Goal: Obtain resource: Download file/media

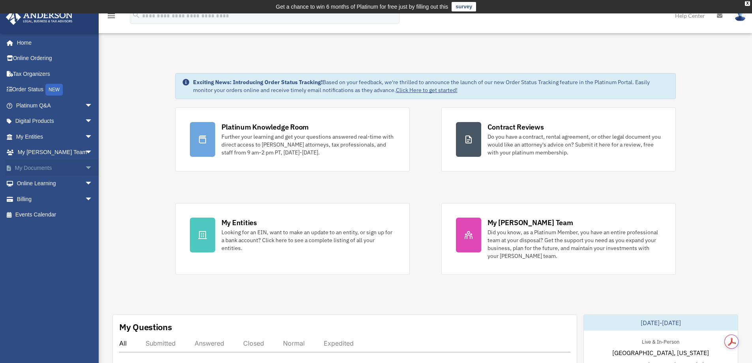
click at [65, 165] on link "My Documents arrow_drop_down" at bounding box center [55, 168] width 99 height 16
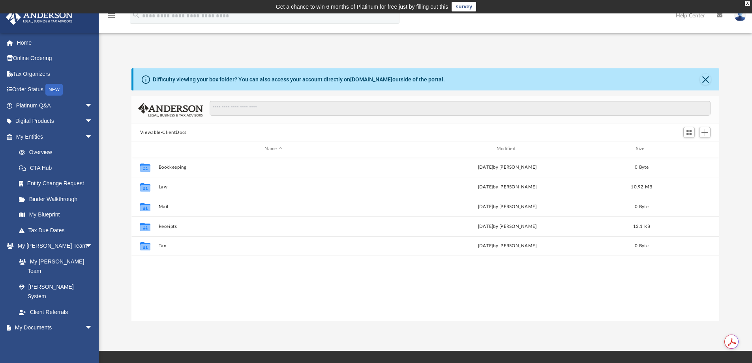
scroll to position [174, 582]
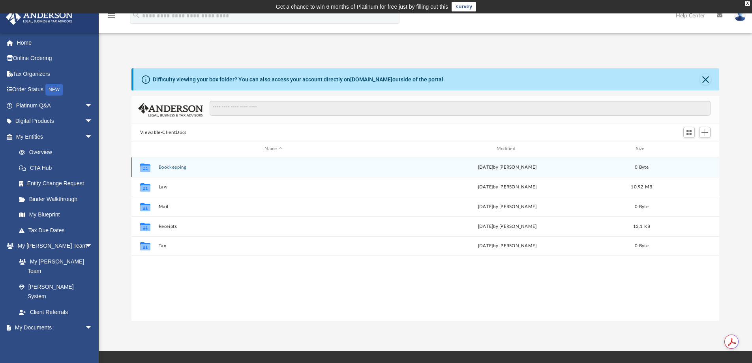
click at [186, 167] on button "Bookkeeping" at bounding box center [273, 167] width 230 height 5
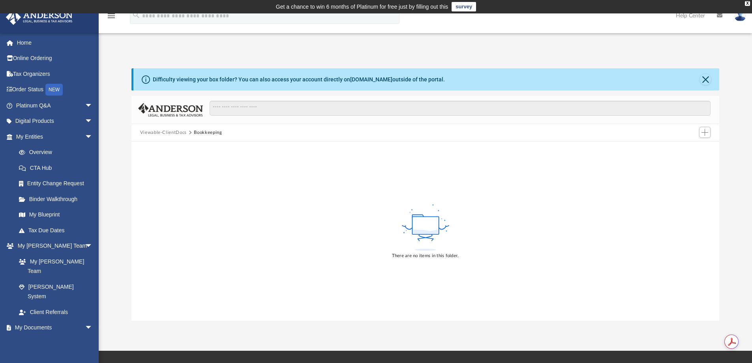
click at [176, 131] on button "Viewable-ClientDocs" at bounding box center [163, 132] width 47 height 7
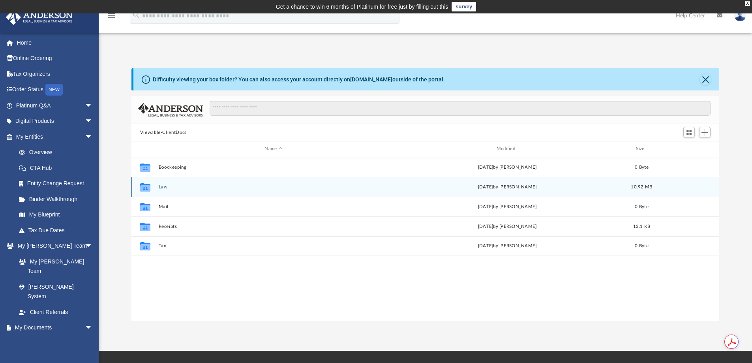
click at [176, 194] on div "Collaborated Folder Law Sat Aug 9 2025 by Heather Reynolds 10.92 MB" at bounding box center [425, 187] width 588 height 20
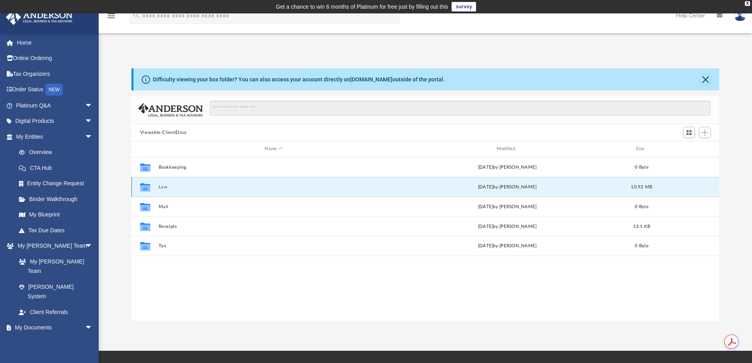
click at [163, 186] on button "Law" at bounding box center [273, 186] width 230 height 5
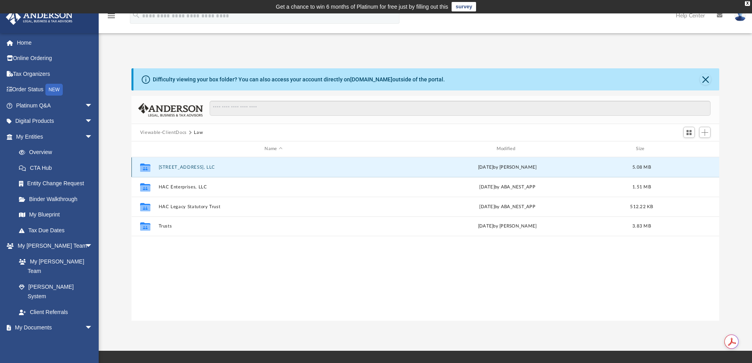
click at [183, 167] on button "[STREET_ADDRESS], LLC" at bounding box center [273, 167] width 230 height 5
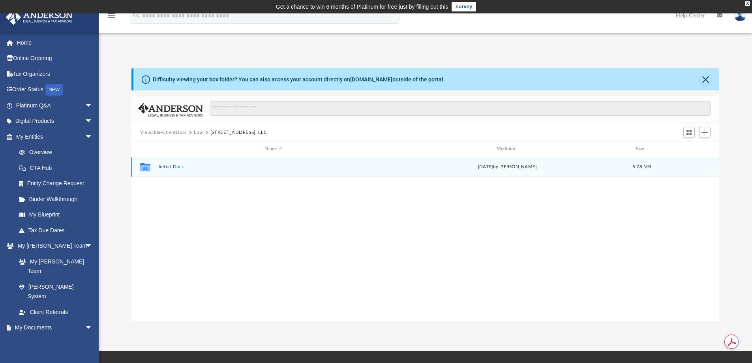
click at [183, 167] on button "Initial Docs" at bounding box center [273, 166] width 230 height 5
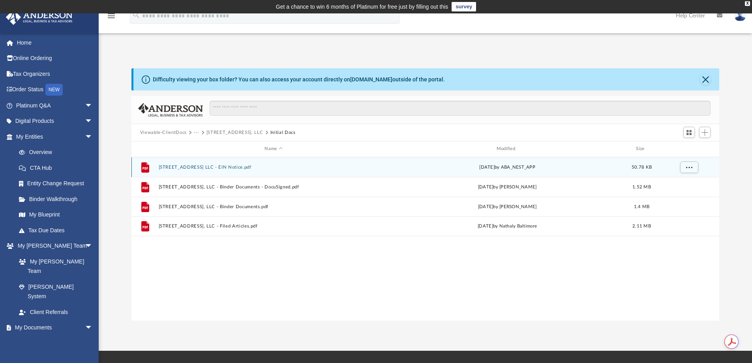
click at [183, 168] on button "3918 Memphis Ave OH LLC - EIN Notice.pdf" at bounding box center [273, 167] width 230 height 5
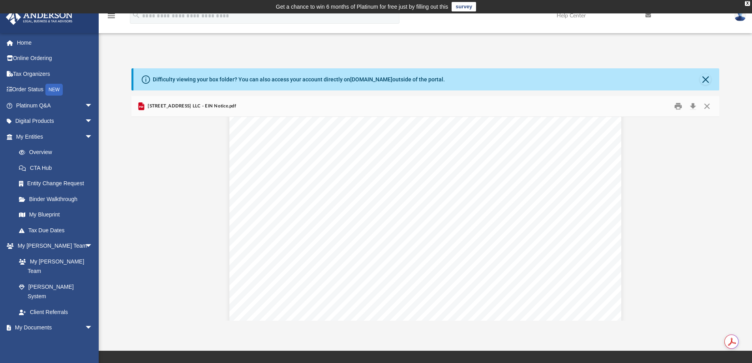
scroll to position [0, 0]
click at [706, 105] on button "Close" at bounding box center [707, 106] width 14 height 12
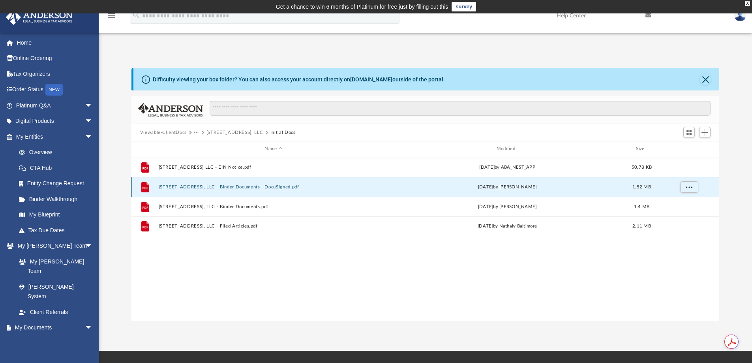
click at [330, 188] on button "3918 Memphis Ave OH, LLC - Binder Documents - DocuSigned.pdf" at bounding box center [273, 186] width 230 height 5
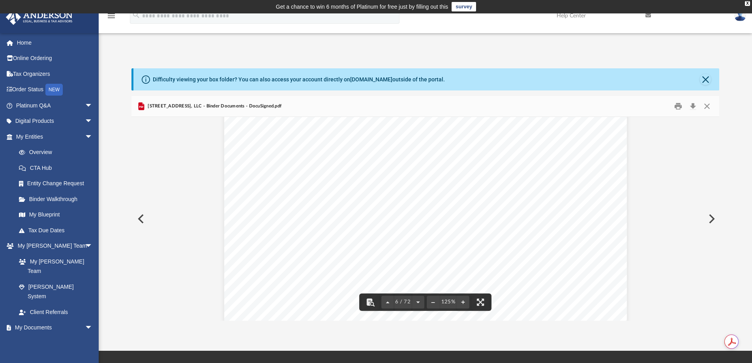
scroll to position [2999, 0]
click at [706, 105] on button "Close" at bounding box center [707, 106] width 14 height 12
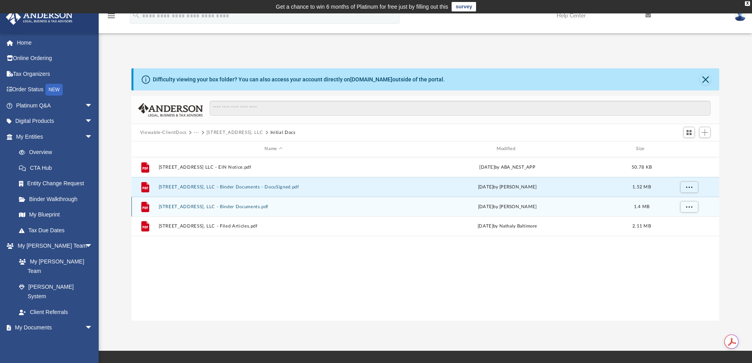
click at [193, 205] on button "[STREET_ADDRESS], LLC - Binder Documents.pdf" at bounding box center [273, 206] width 230 height 5
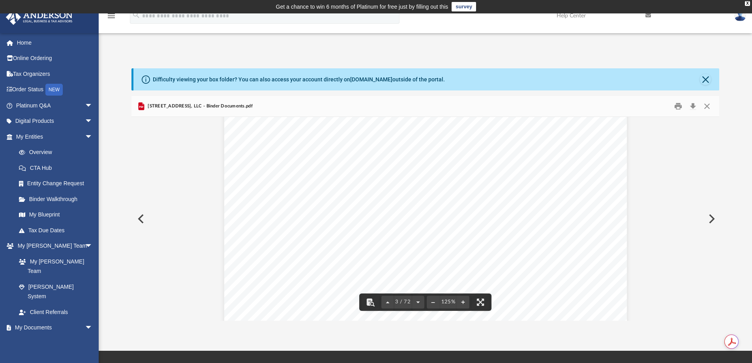
scroll to position [1401, 0]
click at [706, 105] on button "Close" at bounding box center [707, 106] width 14 height 12
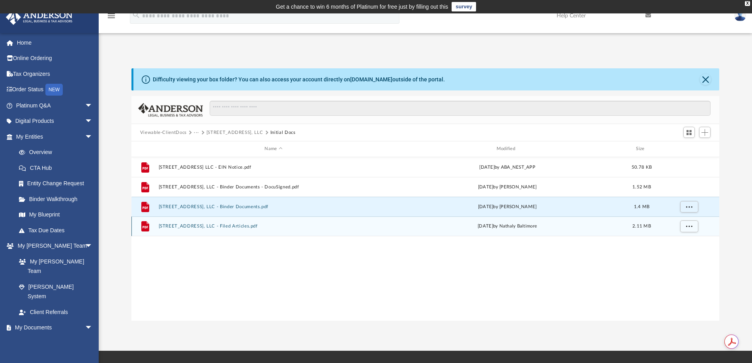
click at [183, 229] on div "File [STREET_ADDRESS], LLC - Filed Articles.pdf [DATE] by Nathaly [GEOGRAPHIC_D…" at bounding box center [425, 226] width 588 height 20
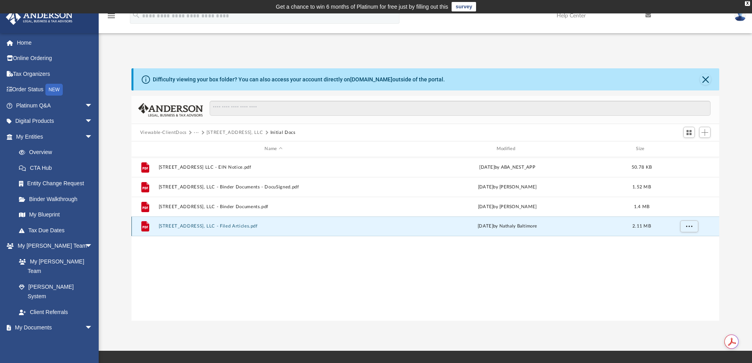
click at [185, 224] on button "[STREET_ADDRESS], LLC - Filed Articles.pdf" at bounding box center [273, 225] width 230 height 5
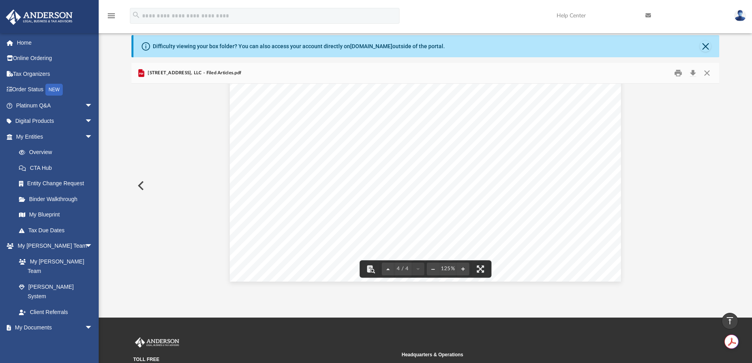
scroll to position [0, 0]
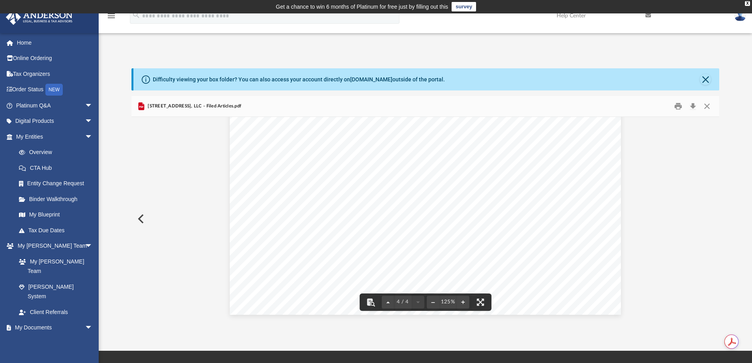
click at [143, 215] on button "Preview" at bounding box center [139, 219] width 17 height 22
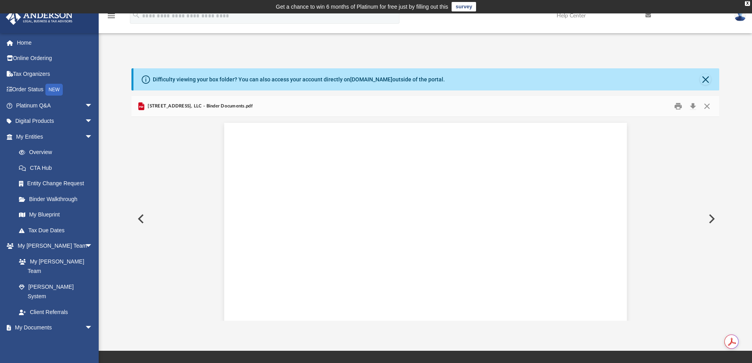
scroll to position [1066, 0]
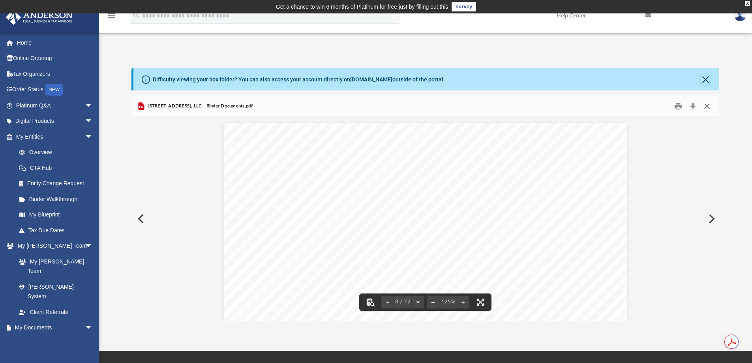
click at [703, 108] on button "Close" at bounding box center [707, 106] width 14 height 12
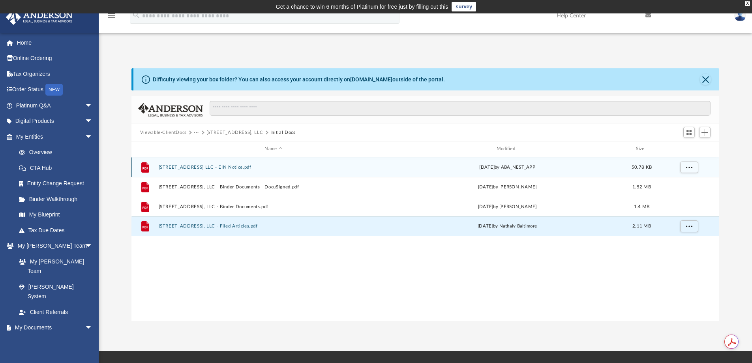
click at [189, 168] on button "[STREET_ADDRESS] LLC - EIN Notice.pdf" at bounding box center [273, 167] width 230 height 5
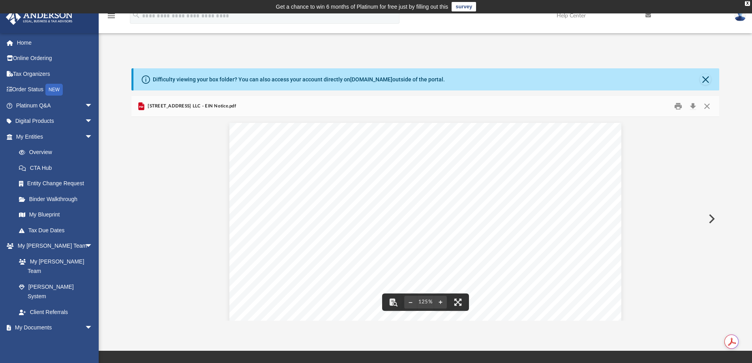
scroll to position [39, 0]
click at [549, 195] on link "Page 1" at bounding box center [570, 194] width 62 height 7
click at [484, 193] on span "Continue >>" at bounding box center [486, 193] width 36 height 7
click at [485, 190] on span "Continue >>" at bounding box center [486, 193] width 36 height 7
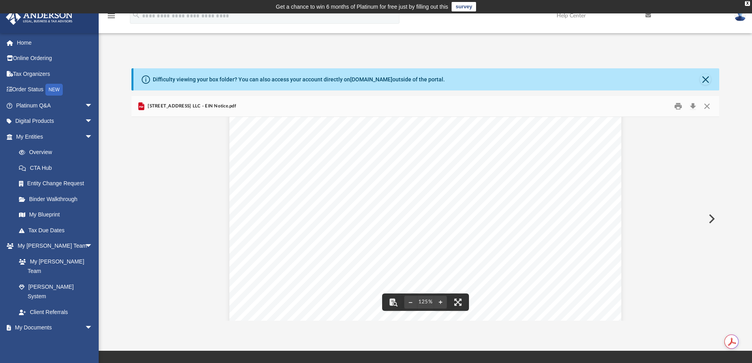
scroll to position [0, 0]
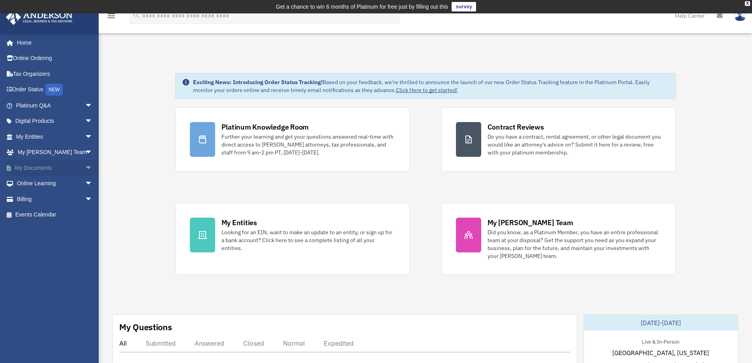
click at [32, 165] on link "My Documents arrow_drop_down" at bounding box center [55, 168] width 99 height 16
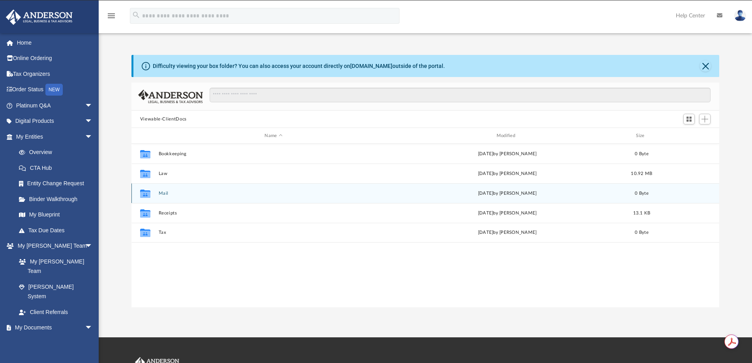
scroll to position [174, 582]
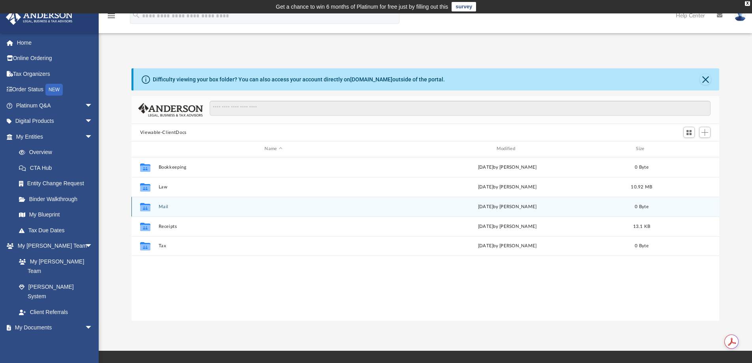
click at [162, 204] on button "Mail" at bounding box center [273, 206] width 230 height 5
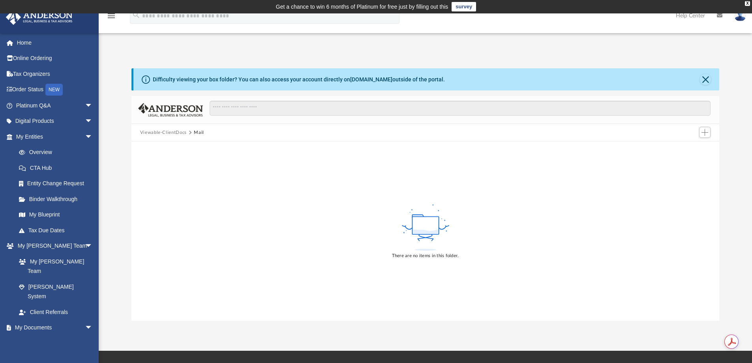
click at [170, 131] on button "Viewable-ClientDocs" at bounding box center [163, 132] width 47 height 7
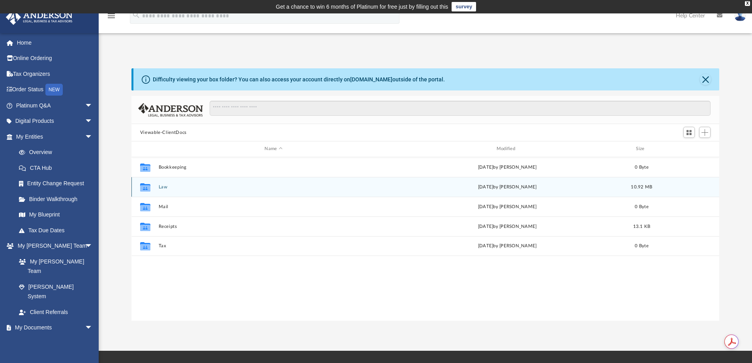
click at [158, 185] on div "Collaborated Folder Law Sat Aug 9 2025 by Heather Reynolds 10.92 MB" at bounding box center [425, 187] width 588 height 20
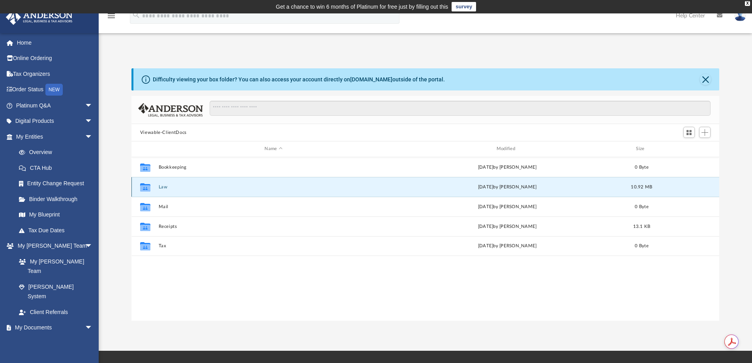
click at [160, 185] on button "Law" at bounding box center [273, 186] width 230 height 5
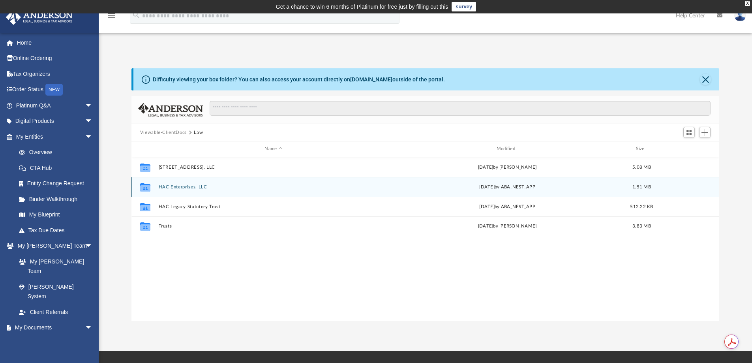
click at [176, 188] on button "HAC Enterprises, LLC" at bounding box center [273, 186] width 230 height 5
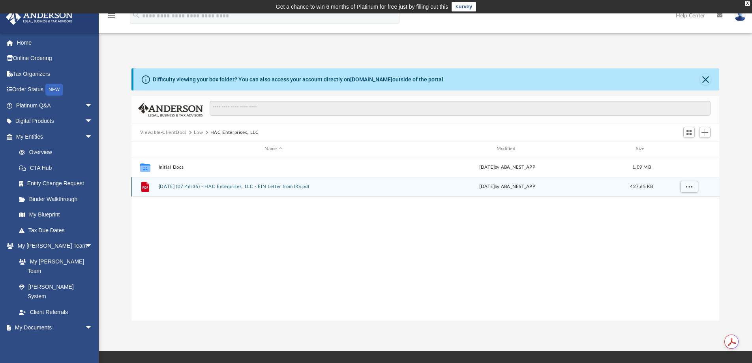
click at [245, 184] on button "[DATE] (07:46:36) - HAC Enterprises, LLC - EIN Letter from IRS.pdf" at bounding box center [273, 186] width 230 height 5
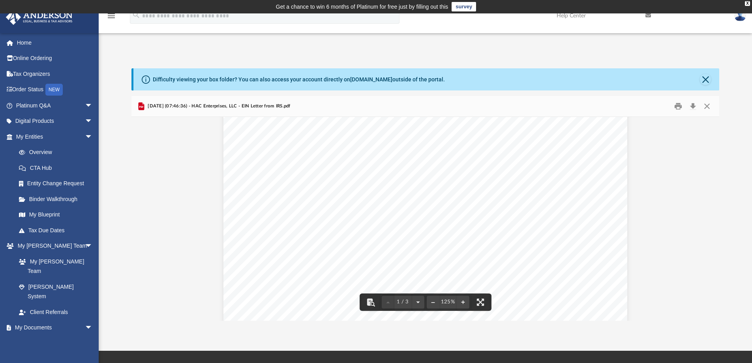
scroll to position [0, 0]
click at [705, 109] on button "Close" at bounding box center [707, 106] width 14 height 12
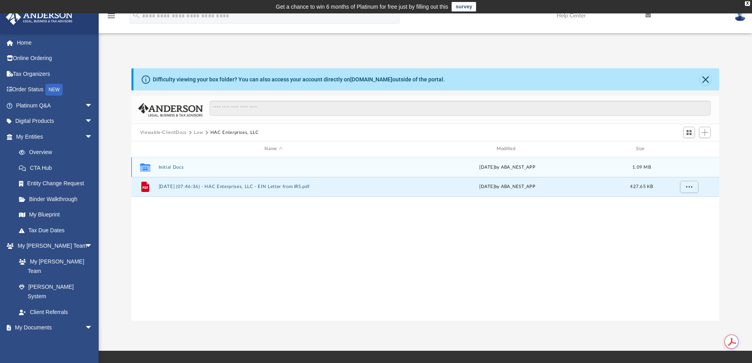
click at [183, 167] on button "Initial Docs" at bounding box center [273, 167] width 230 height 5
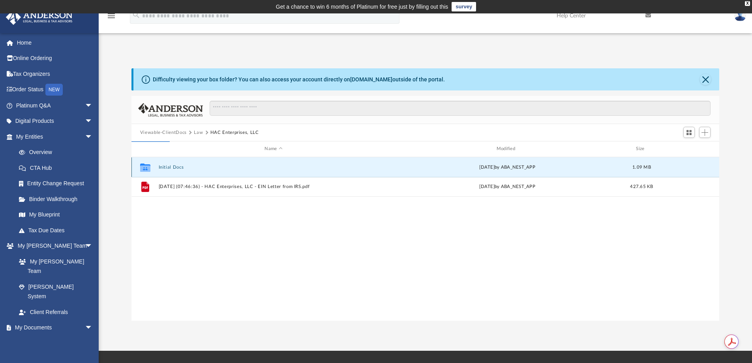
click at [172, 166] on button "Initial Docs" at bounding box center [273, 167] width 230 height 5
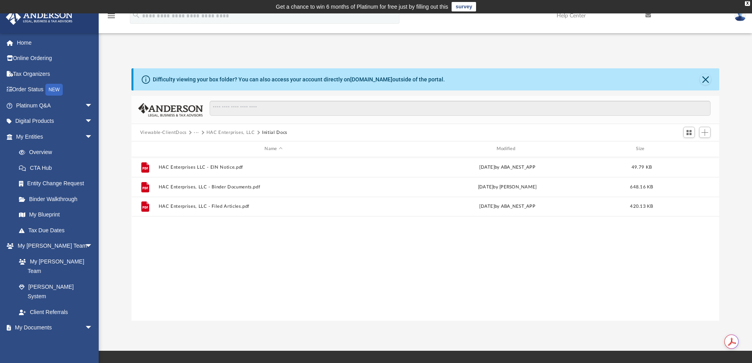
click at [170, 130] on button "Viewable-ClientDocs" at bounding box center [163, 132] width 47 height 7
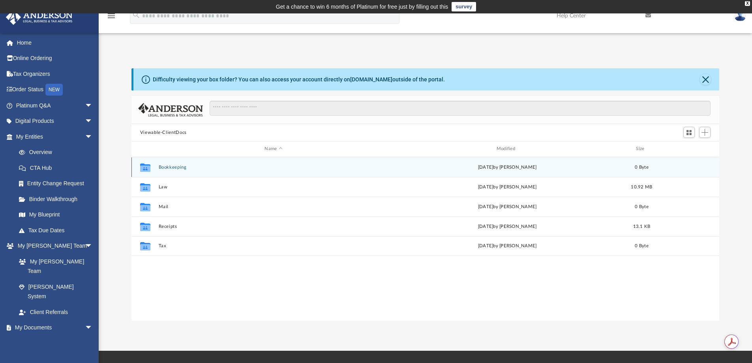
click at [170, 169] on button "Bookkeeping" at bounding box center [273, 167] width 230 height 5
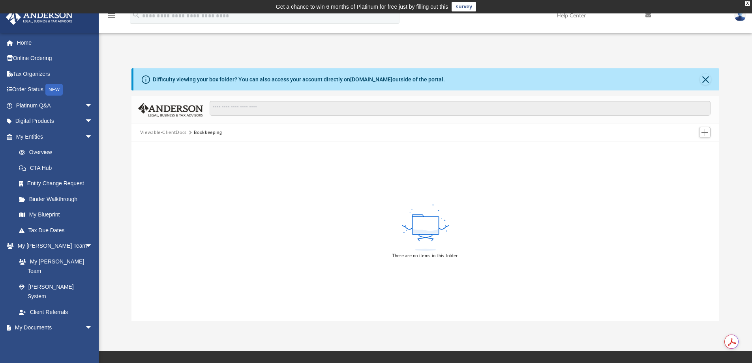
click at [177, 133] on button "Viewable-ClientDocs" at bounding box center [163, 132] width 47 height 7
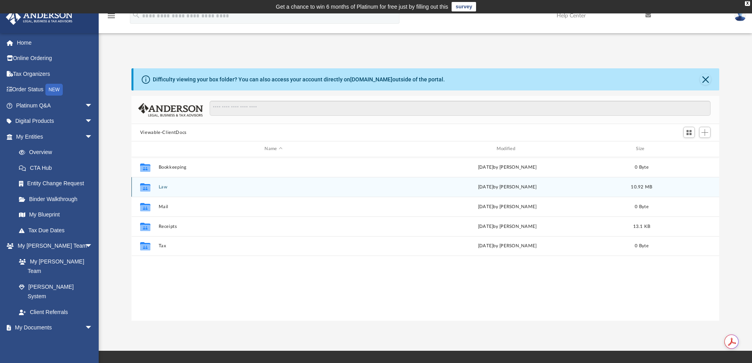
scroll to position [174, 582]
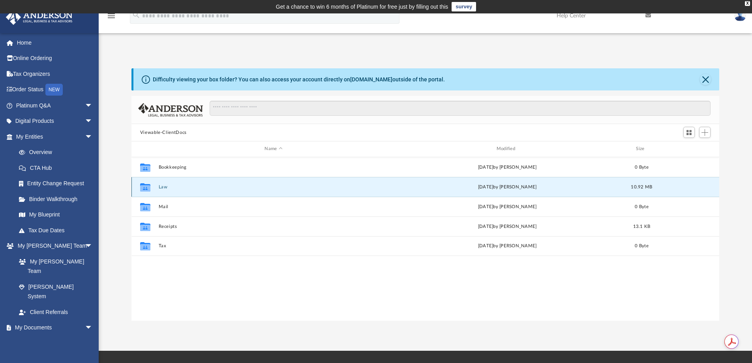
click at [161, 188] on button "Law" at bounding box center [273, 186] width 230 height 5
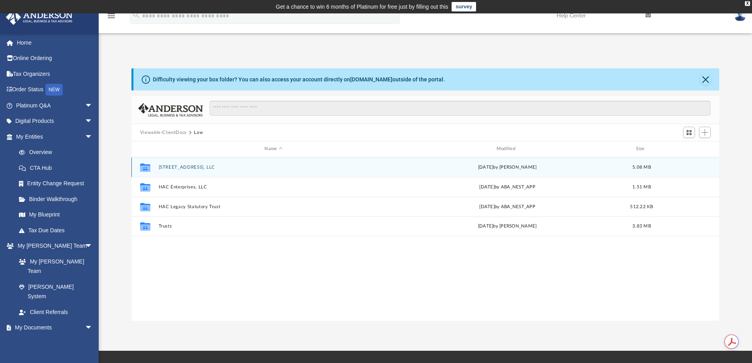
click at [188, 167] on button "[STREET_ADDRESS], LLC" at bounding box center [273, 167] width 230 height 5
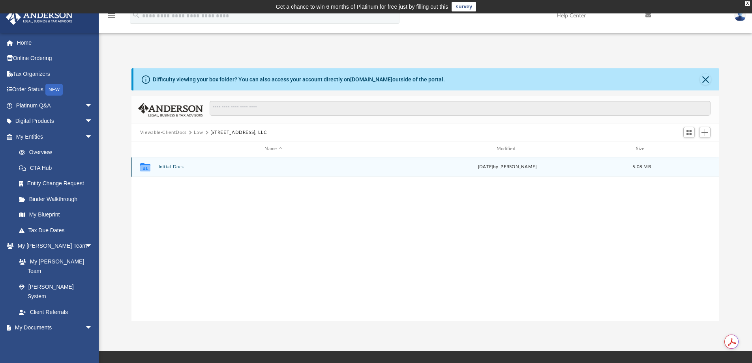
click at [188, 167] on button "Initial Docs" at bounding box center [273, 166] width 230 height 5
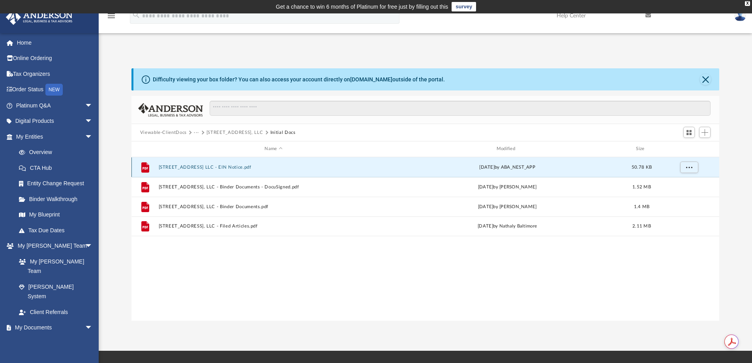
click at [230, 169] on button "3918 Memphis Ave OH LLC - EIN Notice.pdf" at bounding box center [273, 167] width 230 height 5
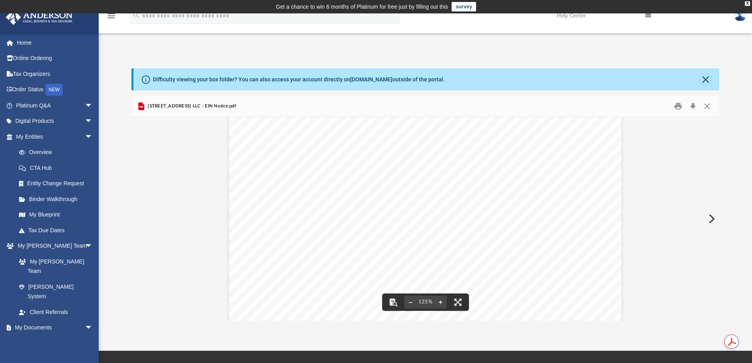
scroll to position [79, 0]
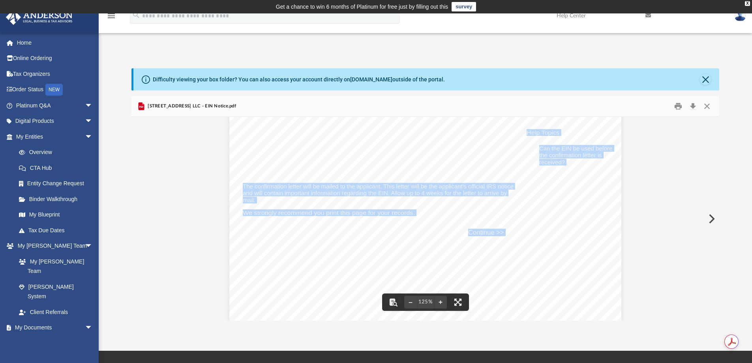
drag, startPoint x: 240, startPoint y: 186, endPoint x: 260, endPoint y: 200, distance: 24.5
click at [260, 200] on div "Your Progress: 1. Identity 2. Authenticate 3. Addresses 4. Details 5. EIN Confi…" at bounding box center [425, 321] width 392 height 554
click at [260, 201] on div "Your Progress: 1. Identity 2. Authenticate 3. Addresses 4. Details 5. EIN Confi…" at bounding box center [425, 321] width 392 height 554
click at [251, 198] on span "mail." at bounding box center [249, 200] width 13 height 6
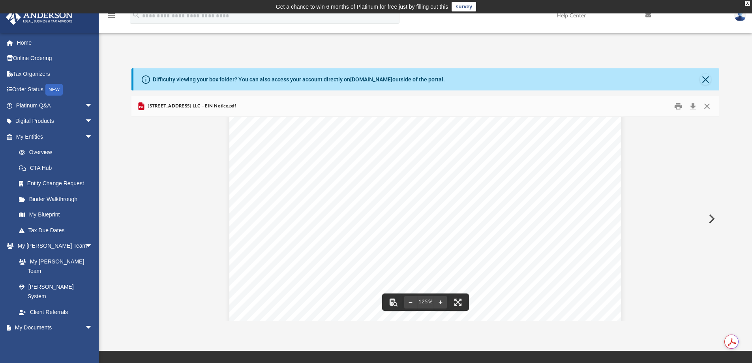
drag, startPoint x: 256, startPoint y: 201, endPoint x: 240, endPoint y: 185, distance: 22.6
click at [240, 185] on div "Your Progress: 1. Identity 2. Authenticate 3. Addresses 4. Details 5. EIN Confi…" at bounding box center [425, 321] width 392 height 554
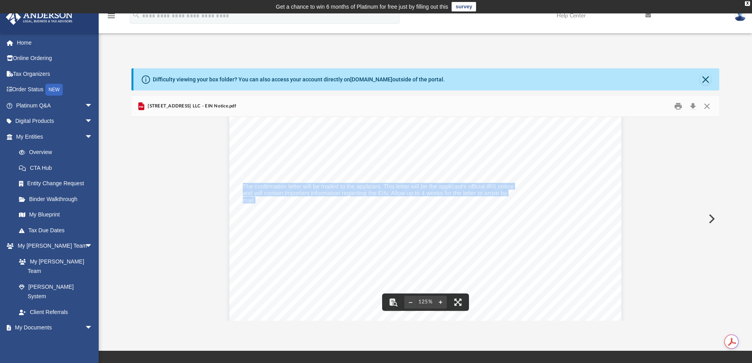
drag, startPoint x: 240, startPoint y: 185, endPoint x: 252, endPoint y: 199, distance: 18.2
click at [252, 199] on div "Your Progress: 1. Identity 2. Authenticate 3. Addresses 4. Details 5. EIN Confi…" at bounding box center [425, 321] width 392 height 554
click at [253, 200] on div "Your Progress: 1. Identity 2. Authenticate 3. Addresses 4. Details 5. EIN Confi…" at bounding box center [425, 321] width 392 height 554
click at [249, 201] on span "mail." at bounding box center [249, 200] width 13 height 6
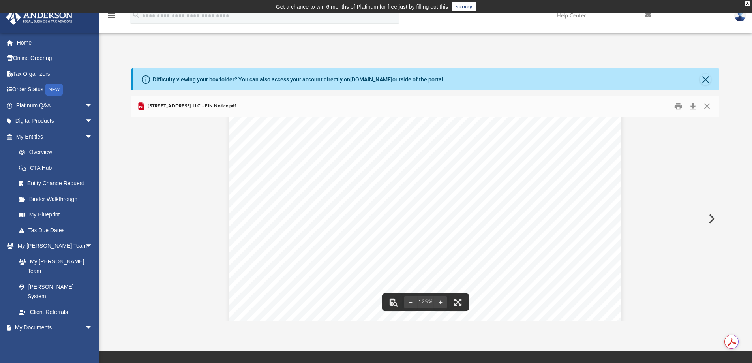
scroll to position [39, 0]
click at [250, 169] on span "Congratulations! The EIN has been successfully assigned." at bounding box center [338, 171] width 191 height 7
click at [260, 183] on div "Your Progress: 1. Identity 2. Authenticate 3. Addresses 4. Details 5. EIN Confi…" at bounding box center [425, 360] width 392 height 554
click at [270, 174] on span "Congratulations! The EIN has been successfully assigned." at bounding box center [338, 171] width 191 height 7
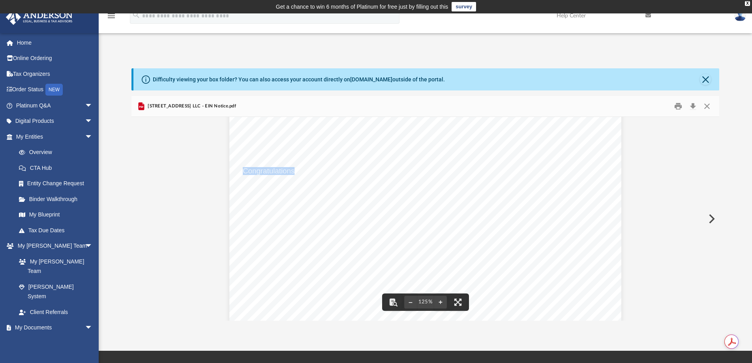
click at [270, 174] on span "Congratulations! The EIN has been successfully assigned." at bounding box center [338, 171] width 191 height 7
click at [267, 178] on div "Your Progress: 1. Identity 2. Authenticate 3. Addresses 4. Details 5. EIN Confi…" at bounding box center [425, 360] width 392 height 554
click at [266, 171] on span "Congratulations! The EIN has been successfully assigned." at bounding box center [338, 171] width 191 height 7
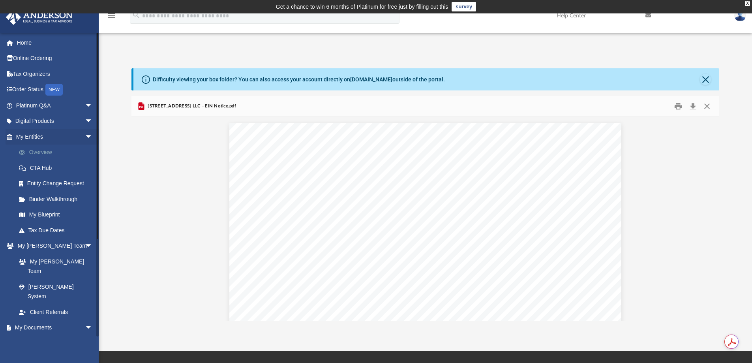
click at [47, 151] on link "Overview" at bounding box center [58, 152] width 94 height 16
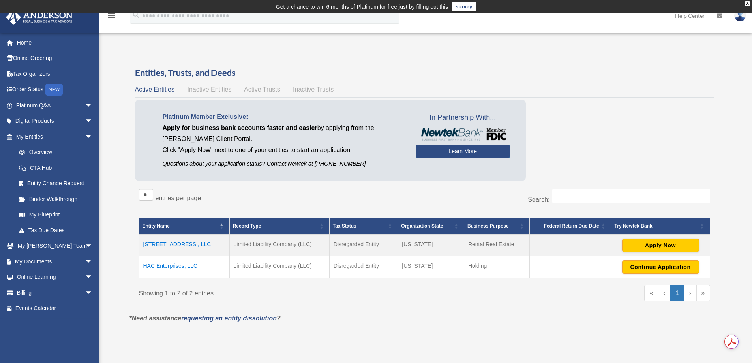
click at [169, 265] on td "HAC Enterprises, LLC" at bounding box center [184, 267] width 90 height 22
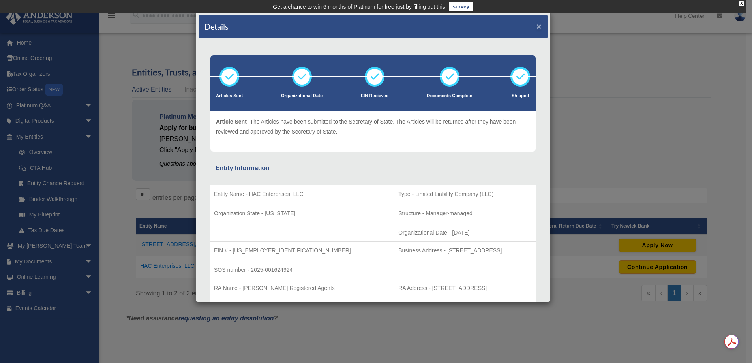
click at [536, 26] on button "×" at bounding box center [538, 26] width 5 height 8
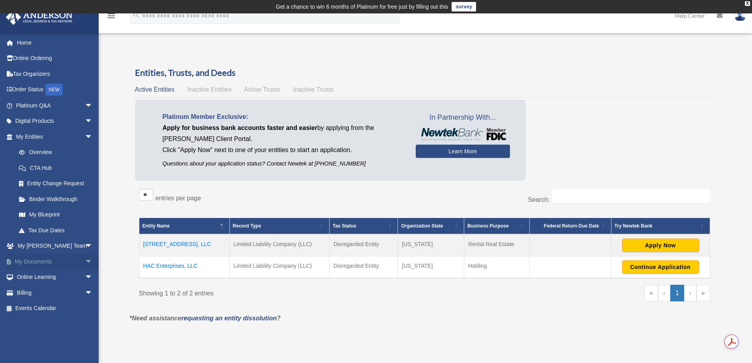
click at [58, 260] on link "My Documents arrow_drop_down" at bounding box center [55, 261] width 99 height 16
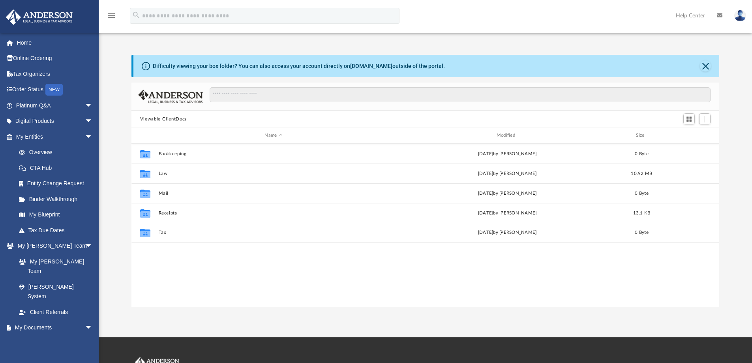
scroll to position [174, 582]
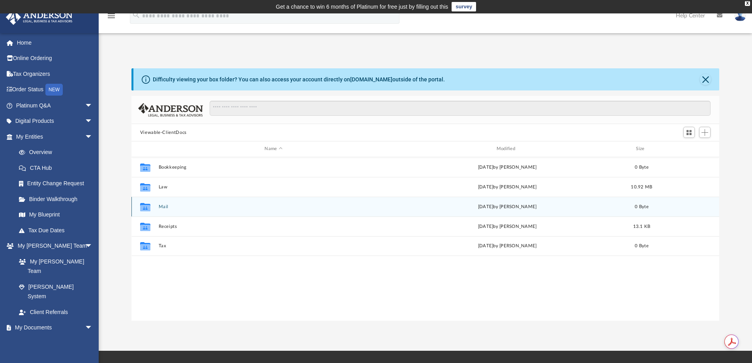
click at [157, 206] on div "Collaborated Folder Mail [DATE] by [PERSON_NAME] 0 Byte" at bounding box center [425, 207] width 588 height 20
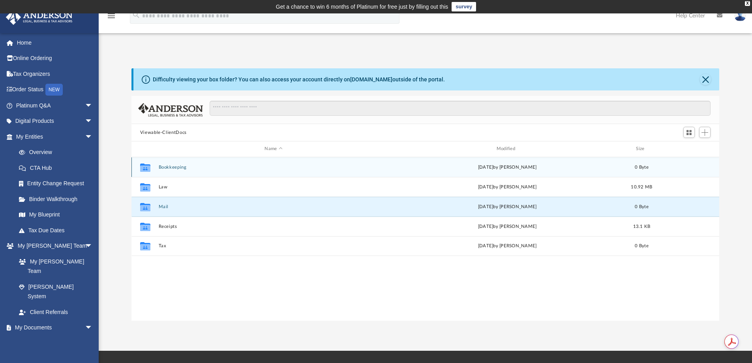
click at [168, 169] on button "Bookkeeping" at bounding box center [273, 167] width 230 height 5
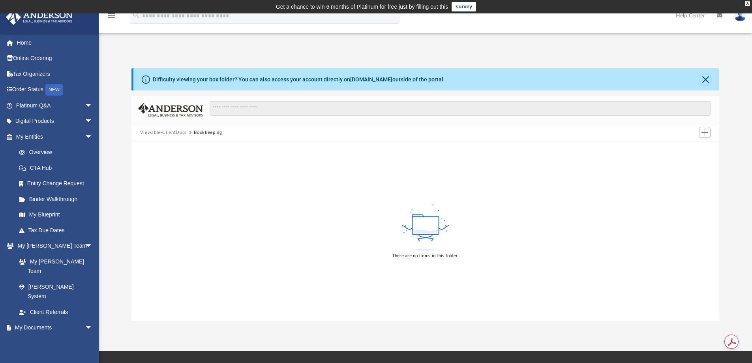
click at [176, 131] on button "Viewable-ClientDocs" at bounding box center [163, 132] width 47 height 7
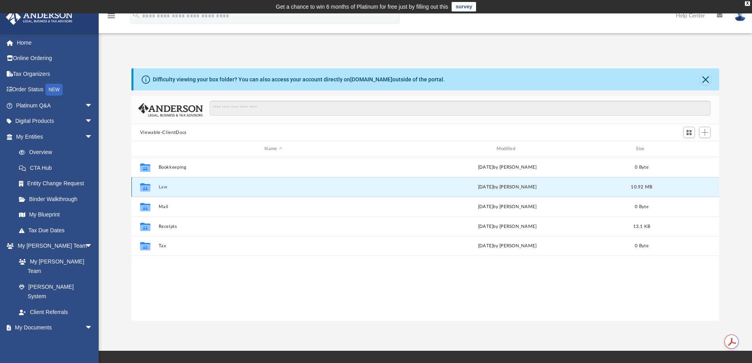
click at [163, 184] on button "Law" at bounding box center [273, 186] width 230 height 5
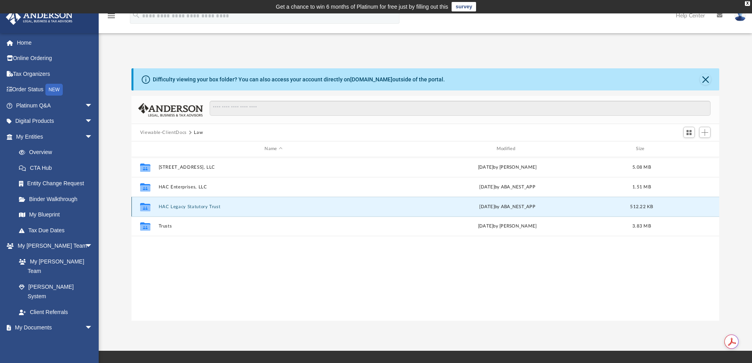
click at [172, 206] on button "HAC Legacy Statutory Trust" at bounding box center [273, 206] width 230 height 5
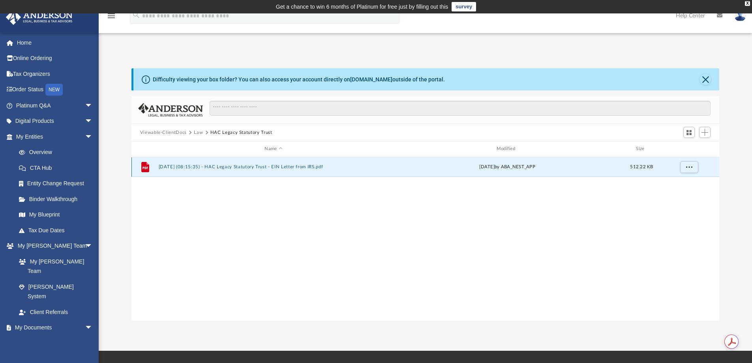
click at [279, 165] on button "2025.03.25 (08:15:35) - HAC Legacy Statutory Trust - EIN Letter from IRS.pdf" at bounding box center [273, 166] width 230 height 5
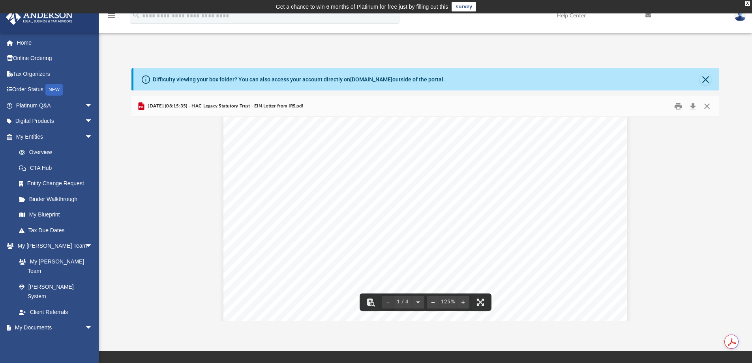
scroll to position [0, 0]
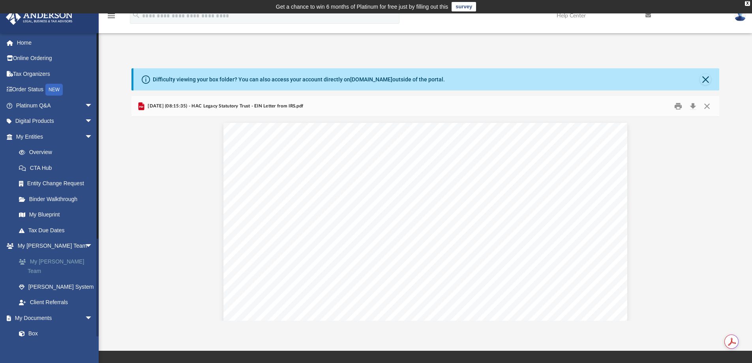
click at [55, 260] on link "My [PERSON_NAME] Team" at bounding box center [58, 265] width 94 height 25
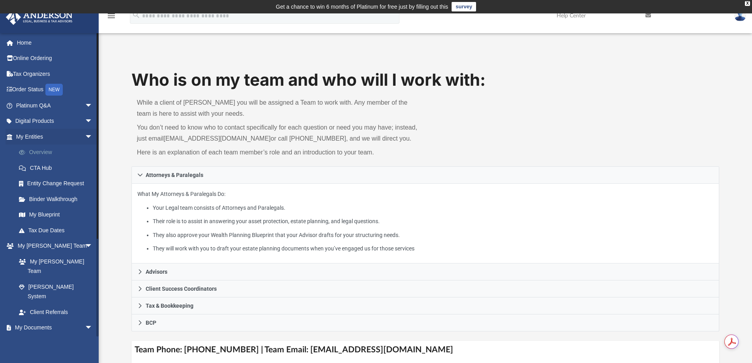
click at [45, 148] on link "Overview" at bounding box center [58, 152] width 94 height 16
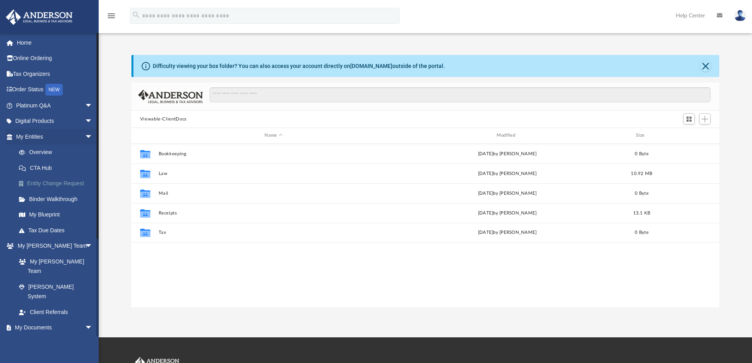
scroll to position [174, 582]
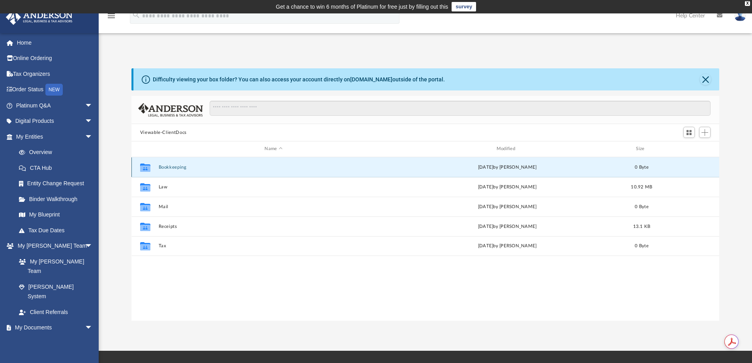
click at [177, 167] on button "Bookkeeping" at bounding box center [273, 167] width 230 height 5
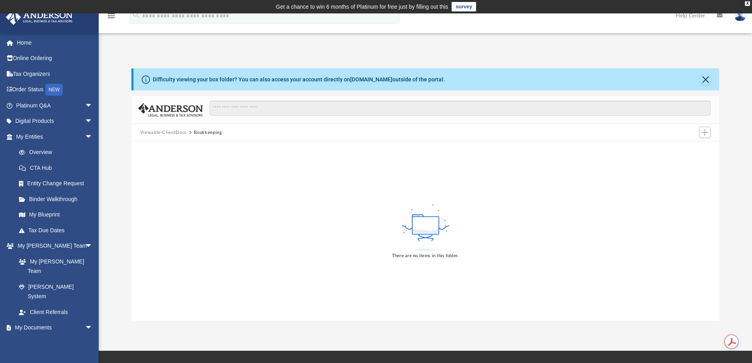
click at [174, 133] on button "Viewable-ClientDocs" at bounding box center [163, 132] width 47 height 7
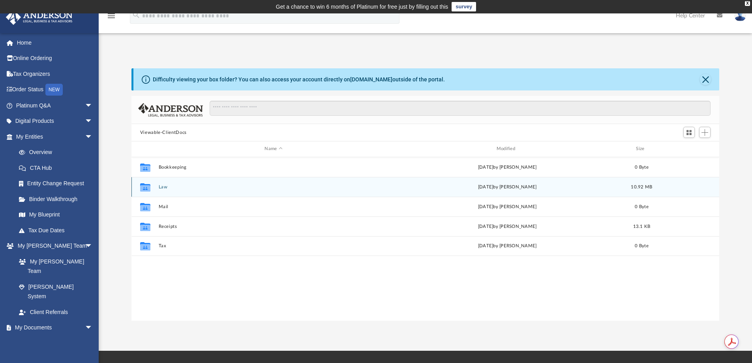
click at [160, 183] on div "Collaborated Folder Law [DATE] by [PERSON_NAME] 10.92 MB" at bounding box center [425, 187] width 588 height 20
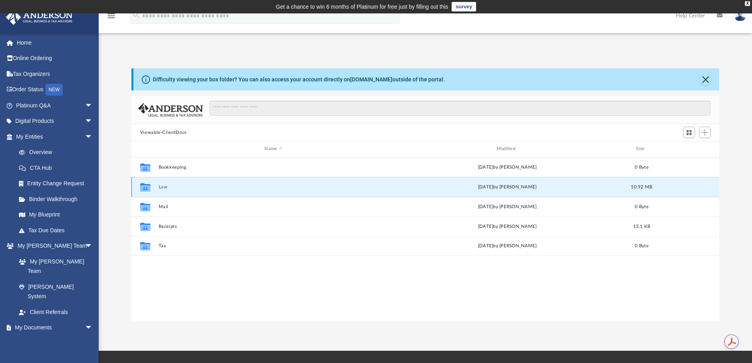
click at [163, 187] on button "Law" at bounding box center [273, 186] width 230 height 5
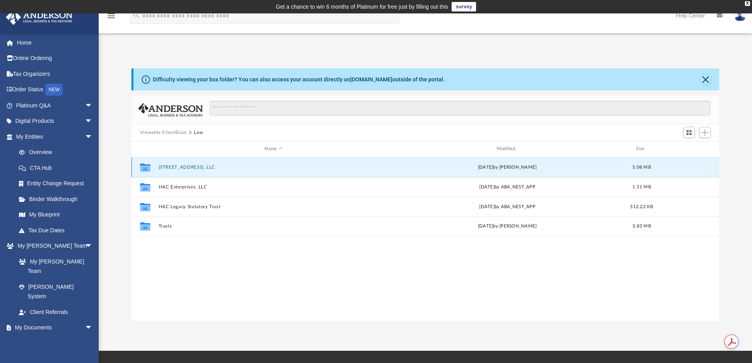
click at [185, 165] on button "[STREET_ADDRESS], LLC" at bounding box center [273, 167] width 230 height 5
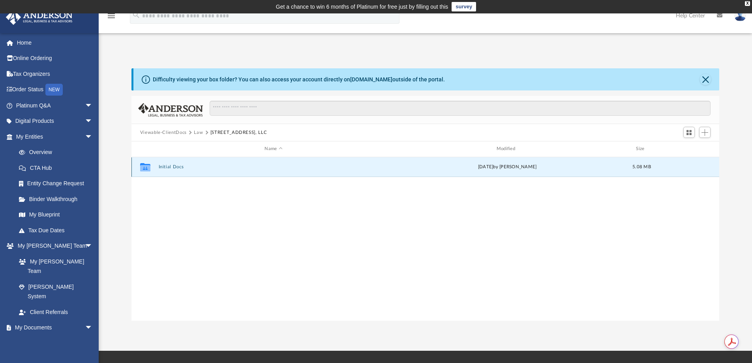
click at [185, 165] on button "Initial Docs" at bounding box center [273, 166] width 230 height 5
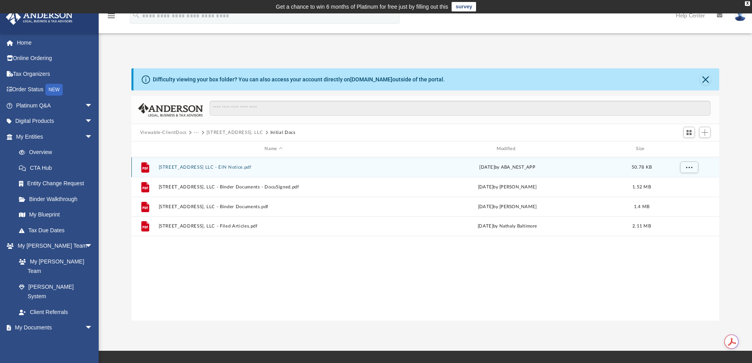
click at [213, 167] on button "[STREET_ADDRESS] LLC - EIN Notice.pdf" at bounding box center [273, 167] width 230 height 5
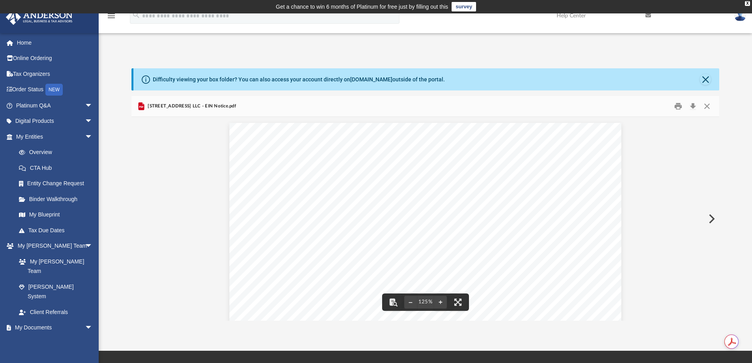
scroll to position [39, 0]
click at [709, 104] on button "Close" at bounding box center [707, 106] width 14 height 12
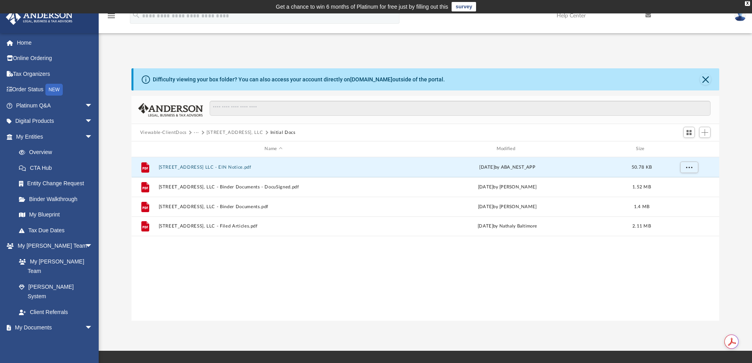
click at [174, 135] on button "Viewable-ClientDocs" at bounding box center [163, 132] width 47 height 7
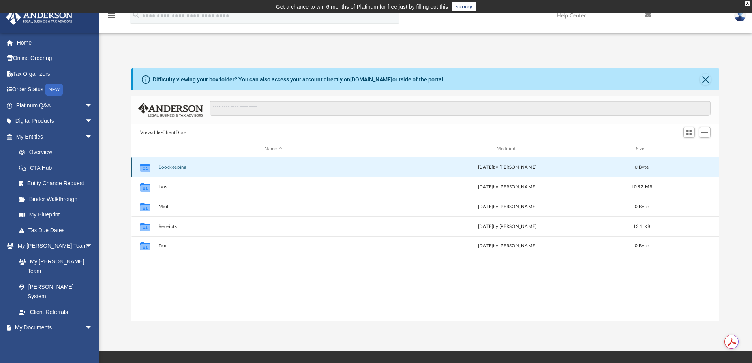
click at [168, 168] on button "Bookkeeping" at bounding box center [273, 167] width 230 height 5
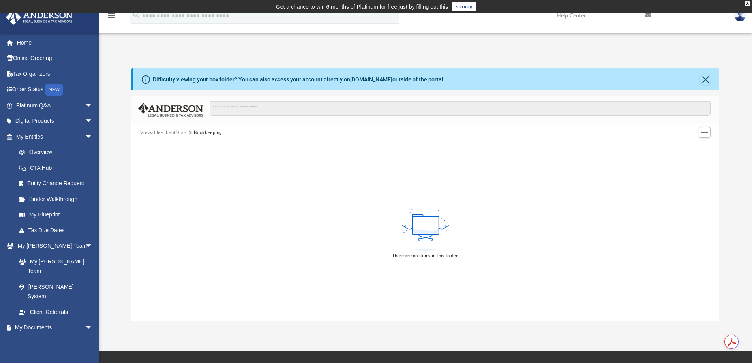
click at [160, 131] on button "Viewable-ClientDocs" at bounding box center [163, 132] width 47 height 7
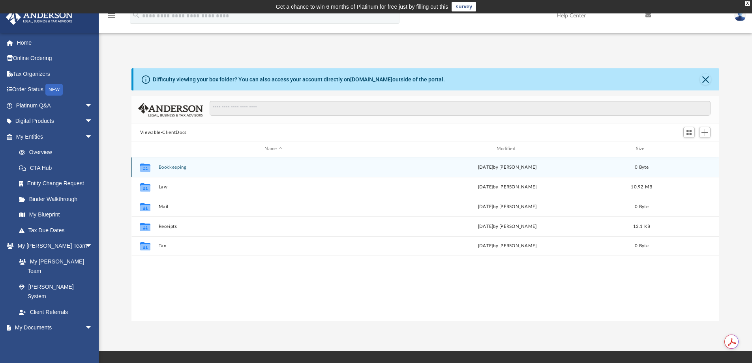
scroll to position [174, 582]
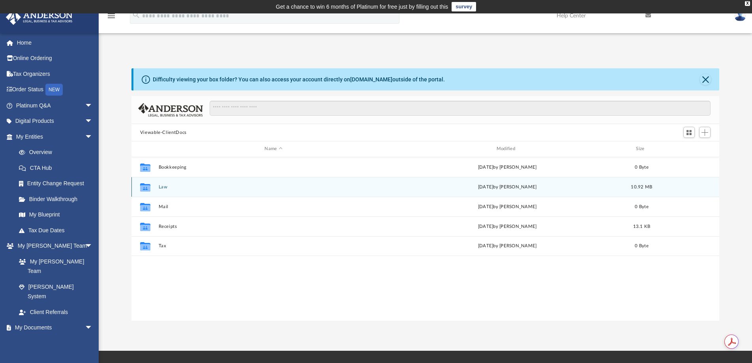
click at [160, 187] on button "Law" at bounding box center [273, 186] width 230 height 5
click at [191, 186] on button "HAC Enterprises, LLC" at bounding box center [273, 186] width 230 height 5
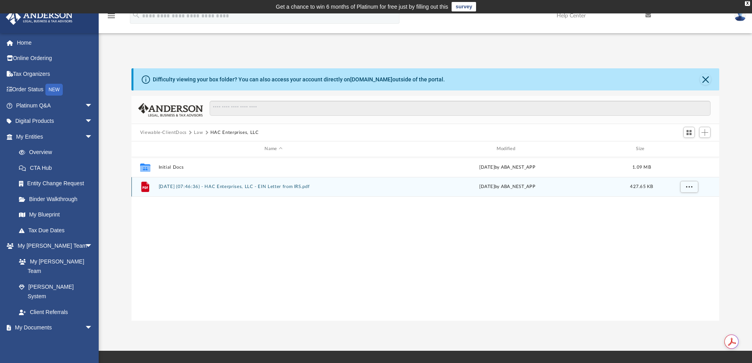
click at [223, 184] on button "2025.03.25 (07:46:36) - HAC Enterprises, LLC - EIN Letter from IRS.pdf" at bounding box center [273, 186] width 230 height 5
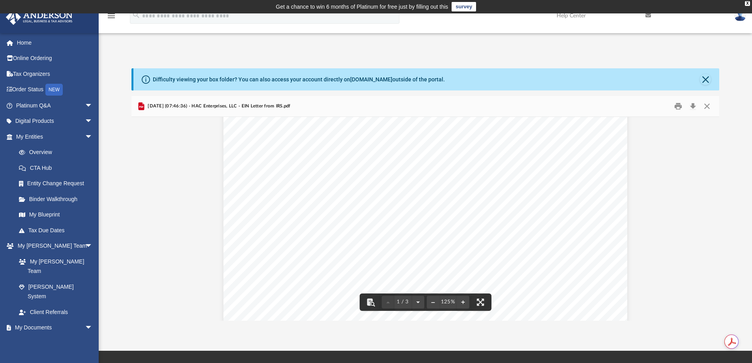
scroll to position [0, 0]
click at [692, 107] on button "Download" at bounding box center [693, 106] width 14 height 12
click at [710, 107] on button "Close" at bounding box center [707, 106] width 14 height 12
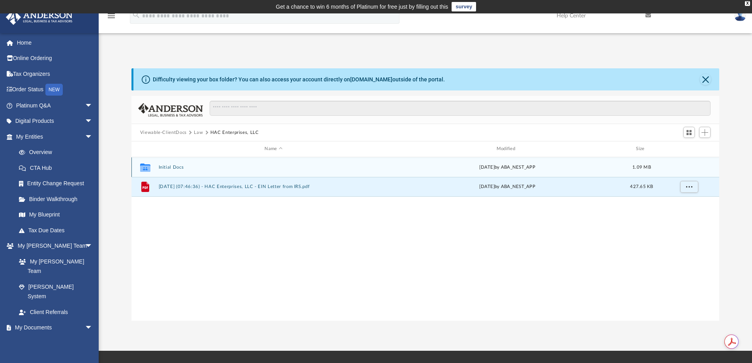
click at [176, 169] on button "Initial Docs" at bounding box center [273, 167] width 230 height 5
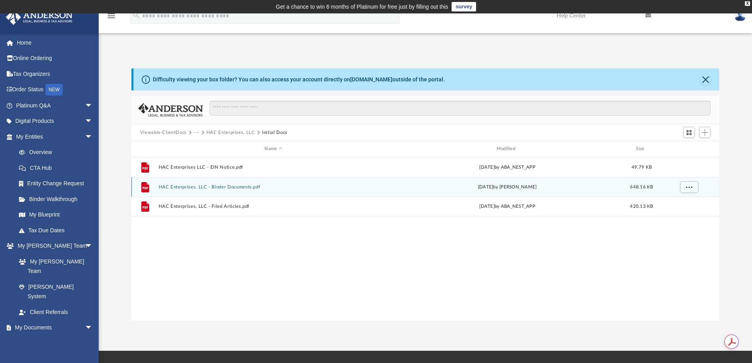
click at [218, 187] on button "HAC Enterprises, LLC - Binder Documents.pdf" at bounding box center [273, 186] width 230 height 5
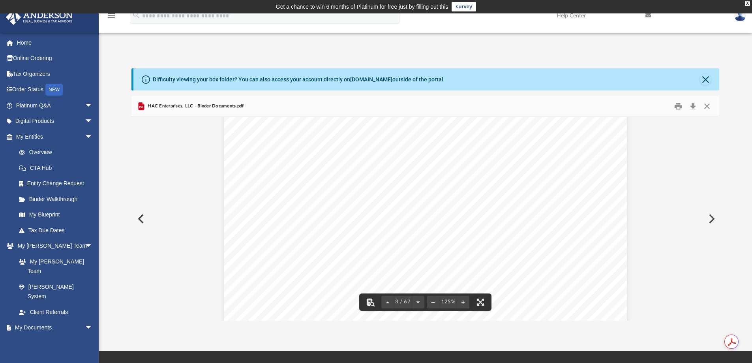
scroll to position [1342, 0]
click at [705, 107] on button "Close" at bounding box center [707, 106] width 14 height 12
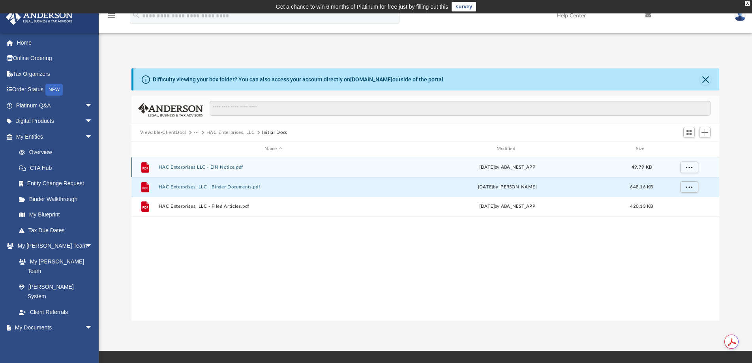
click at [231, 167] on button "HAC Enterprises LLC - EIN Notice.pdf" at bounding box center [273, 167] width 230 height 5
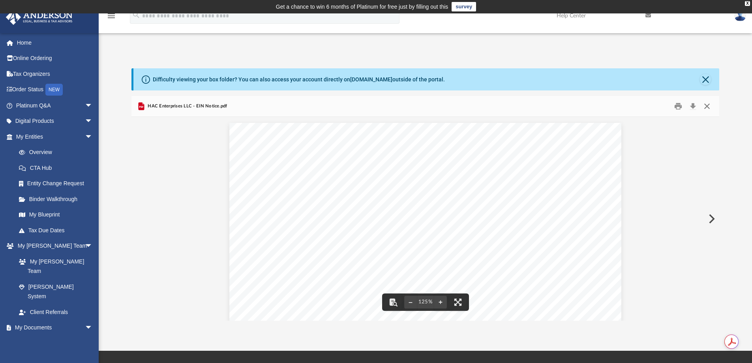
click at [706, 108] on button "Close" at bounding box center [707, 106] width 14 height 12
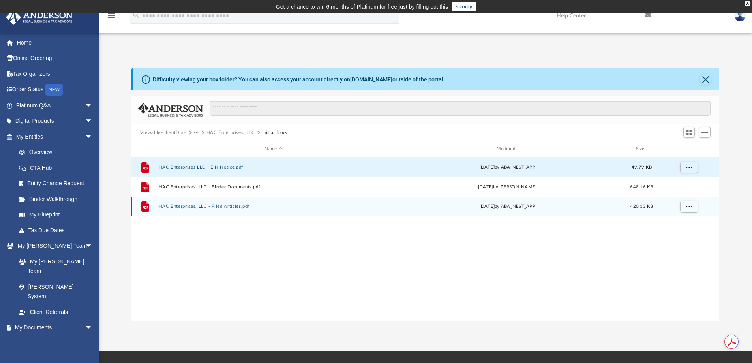
click at [209, 207] on button "HAC Enterprises, LLC - Filed Articles.pdf" at bounding box center [273, 206] width 230 height 5
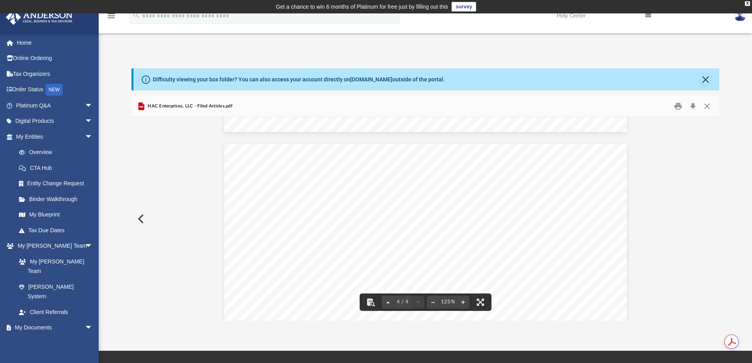
scroll to position [1776, 0]
click at [716, 110] on div "HAC Enterprises, LLC - Filed Articles.pdf" at bounding box center [425, 106] width 588 height 21
click at [714, 103] on button "Close" at bounding box center [707, 106] width 14 height 12
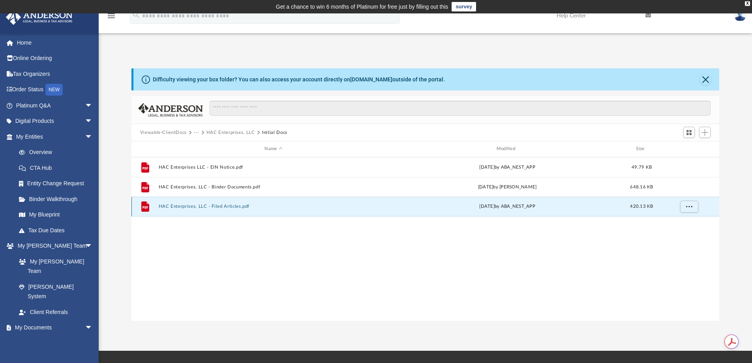
click at [345, 212] on div "File HAC Enterprises, LLC - Filed Articles.pdf Mon Mar 3 2025 by ABA_NEST_APP 4…" at bounding box center [425, 207] width 588 height 20
click at [196, 203] on div "File HAC Enterprises, LLC - Filed Articles.pdf Mon Mar 3 2025 by ABA_NEST_APP 4…" at bounding box center [425, 207] width 588 height 20
click at [194, 204] on button "HAC Enterprises, LLC - Filed Articles.pdf" at bounding box center [273, 206] width 230 height 5
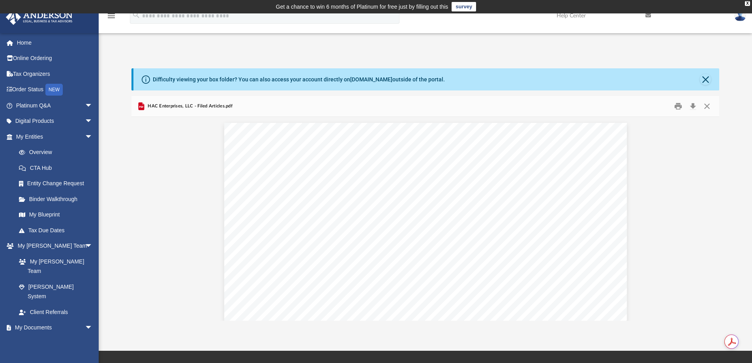
scroll to position [1598, 0]
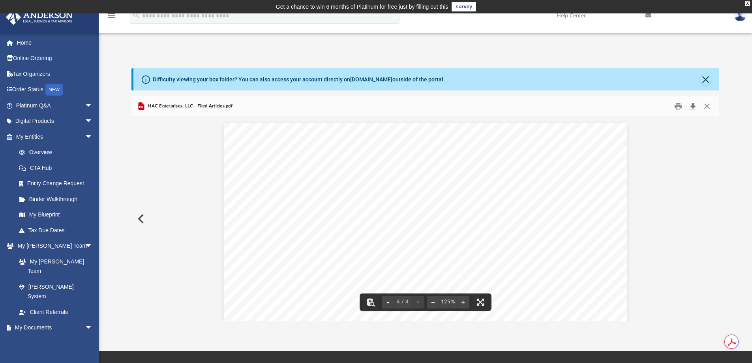
click at [694, 104] on button "Download" at bounding box center [693, 106] width 14 height 12
click at [707, 110] on button "Close" at bounding box center [707, 106] width 14 height 12
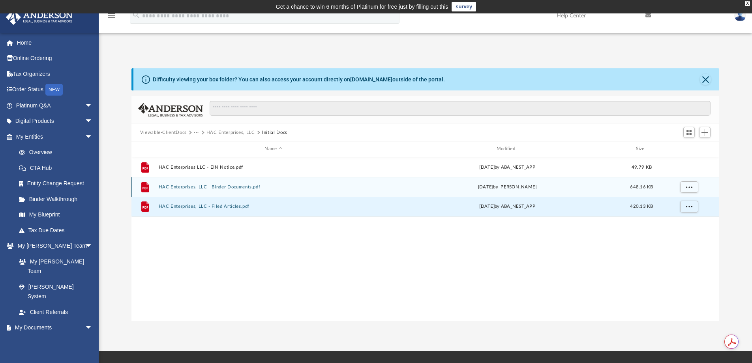
click at [221, 187] on button "HAC Enterprises, LLC - Binder Documents.pdf" at bounding box center [273, 186] width 230 height 5
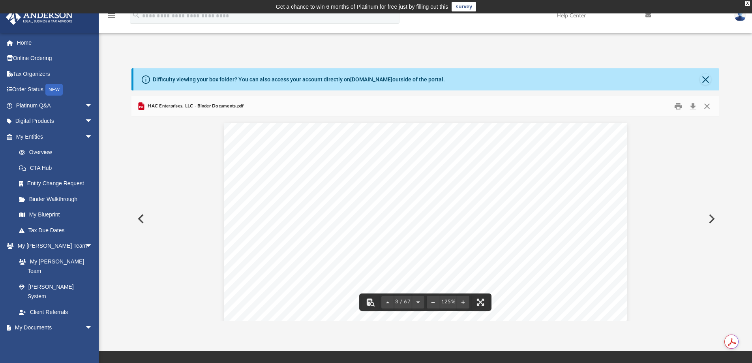
scroll to position [1066, 0]
click at [695, 106] on button "Download" at bounding box center [693, 106] width 14 height 12
click at [707, 104] on button "Close" at bounding box center [707, 106] width 14 height 12
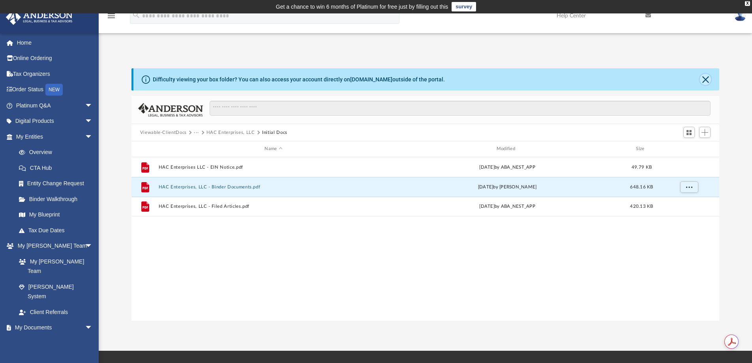
click at [708, 80] on button "Close" at bounding box center [705, 79] width 11 height 11
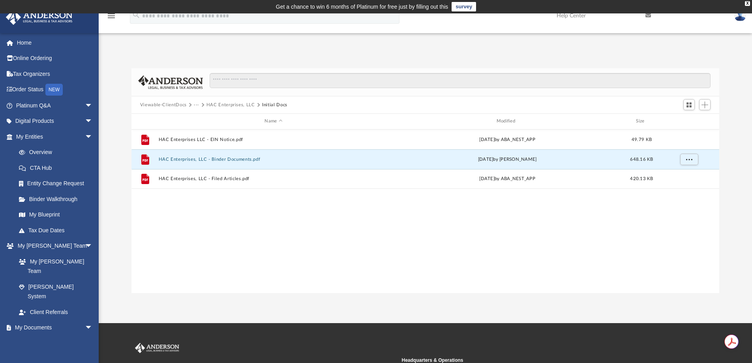
click at [170, 104] on button "Viewable-ClientDocs" at bounding box center [163, 104] width 47 height 7
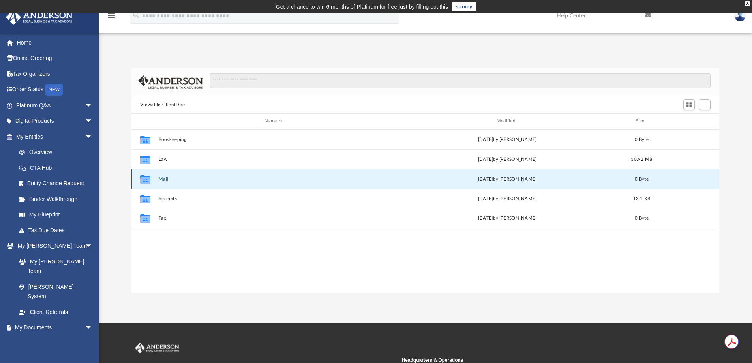
click at [160, 178] on button "Mail" at bounding box center [273, 178] width 230 height 5
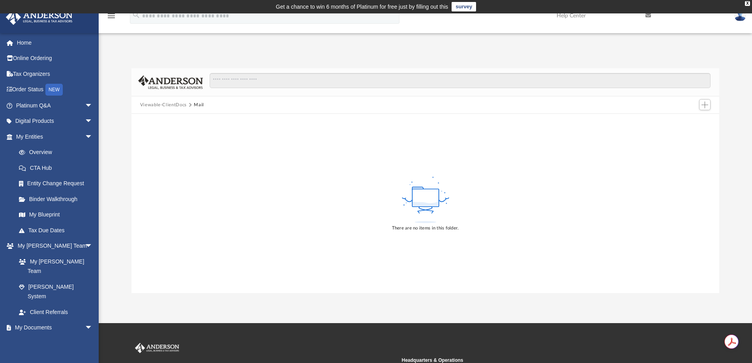
click at [171, 103] on button "Viewable-ClientDocs" at bounding box center [163, 104] width 47 height 7
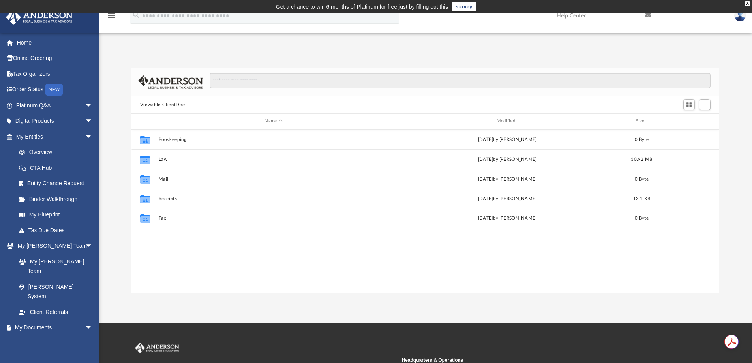
scroll to position [174, 582]
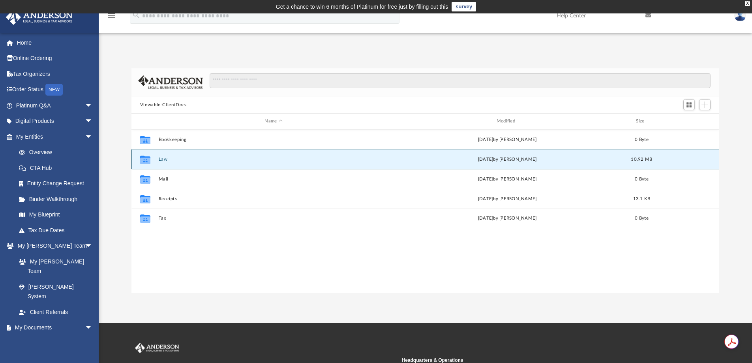
click at [162, 158] on button "Law" at bounding box center [273, 159] width 230 height 5
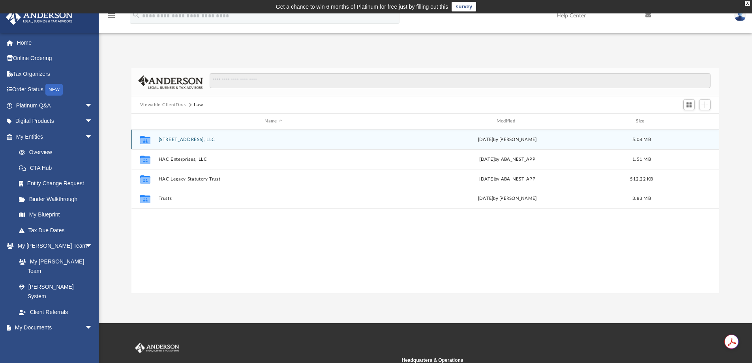
click at [185, 140] on button "[STREET_ADDRESS], LLC" at bounding box center [273, 139] width 230 height 5
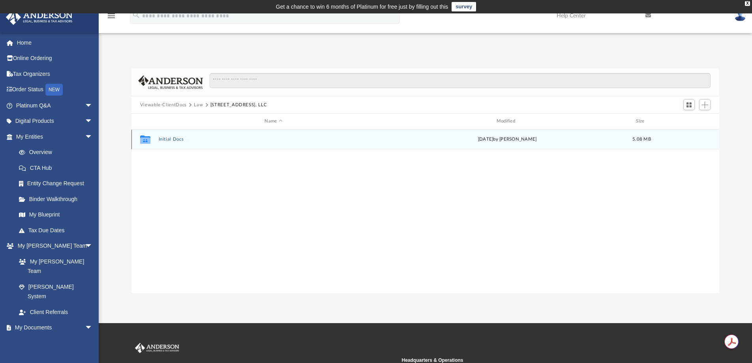
click at [174, 140] on button "Initial Docs" at bounding box center [273, 139] width 230 height 5
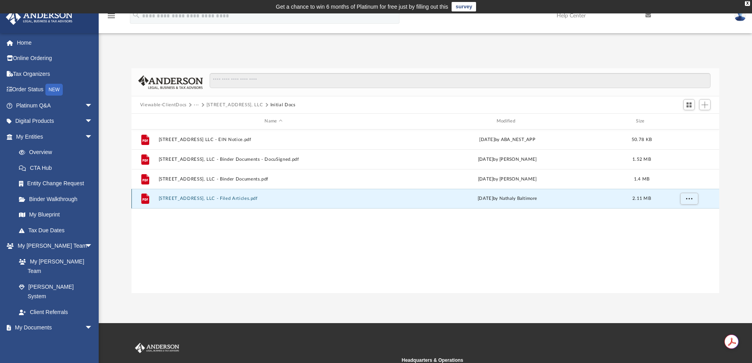
click at [194, 199] on button "[STREET_ADDRESS], LLC - Filed Articles.pdf" at bounding box center [273, 198] width 230 height 5
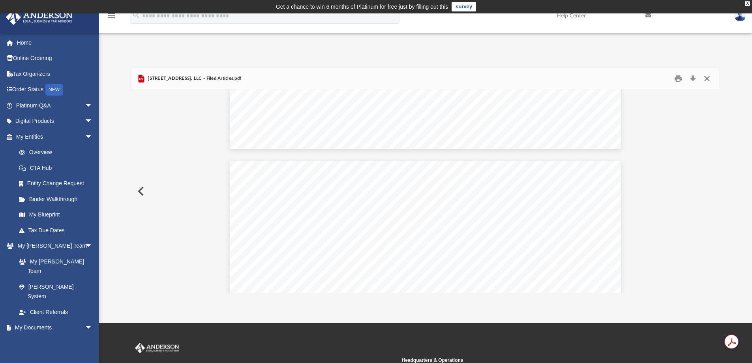
scroll to position [1664, 0]
click at [706, 78] on button "Close" at bounding box center [707, 79] width 14 height 12
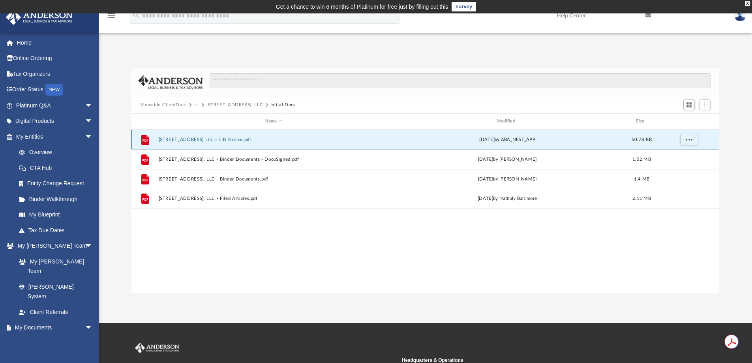
click at [223, 137] on button "[STREET_ADDRESS] LLC - EIN Notice.pdf" at bounding box center [273, 139] width 230 height 5
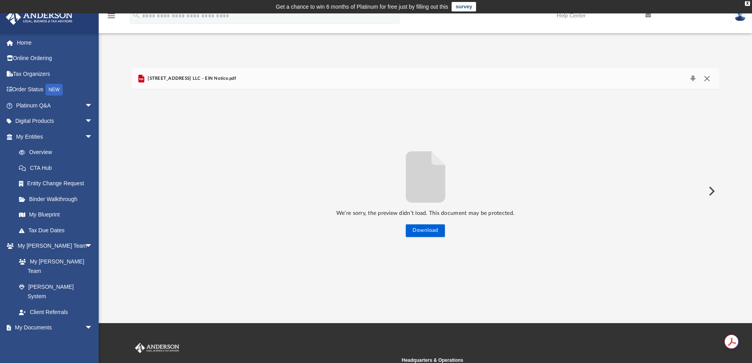
click at [707, 79] on button "Close" at bounding box center [707, 78] width 14 height 11
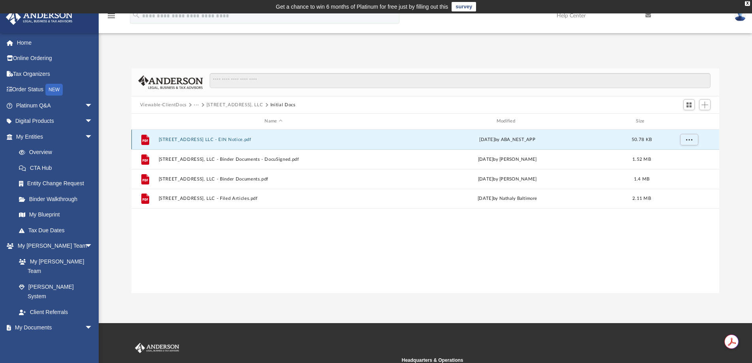
click at [191, 139] on button "[STREET_ADDRESS] LLC - EIN Notice.pdf" at bounding box center [273, 139] width 230 height 5
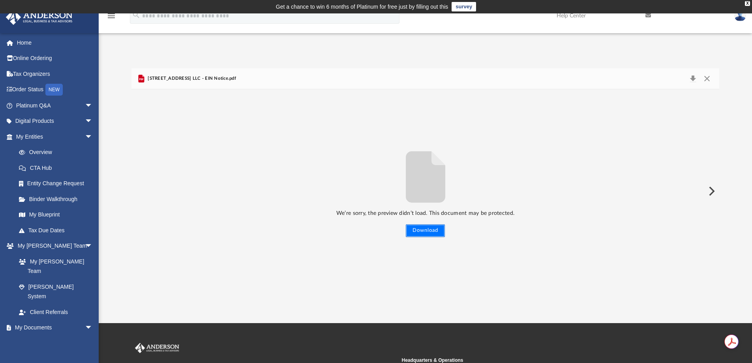
click at [427, 228] on button "Download" at bounding box center [425, 230] width 39 height 13
click at [710, 77] on button "Close" at bounding box center [707, 78] width 14 height 11
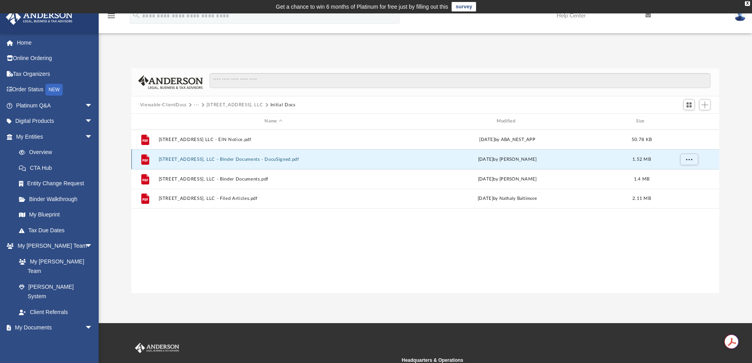
click at [219, 157] on button "[STREET_ADDRESS], LLC - Binder Documents - DocuSigned.pdf" at bounding box center [273, 159] width 230 height 5
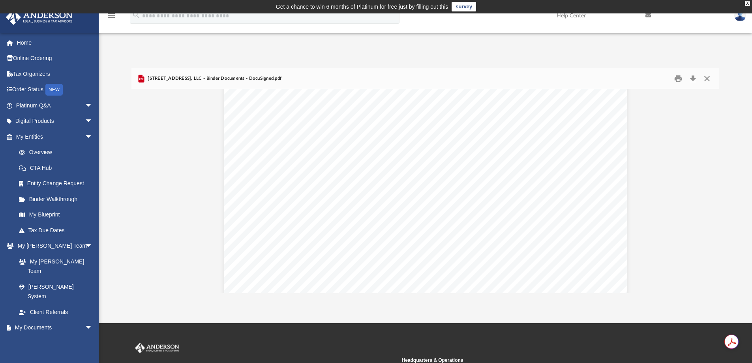
scroll to position [0, 0]
click at [706, 76] on button "Close" at bounding box center [707, 79] width 14 height 12
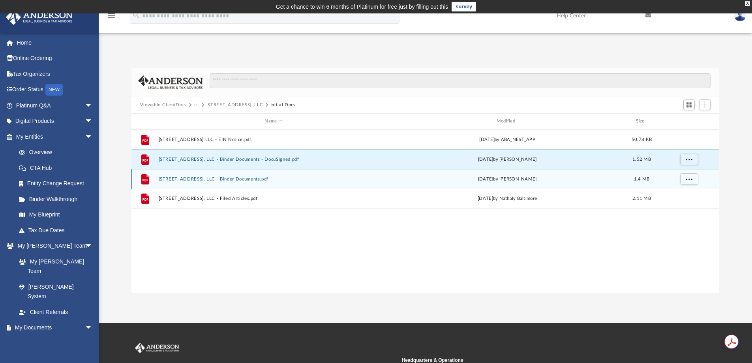
click at [206, 178] on button "[STREET_ADDRESS], LLC - Binder Documents.pdf" at bounding box center [273, 178] width 230 height 5
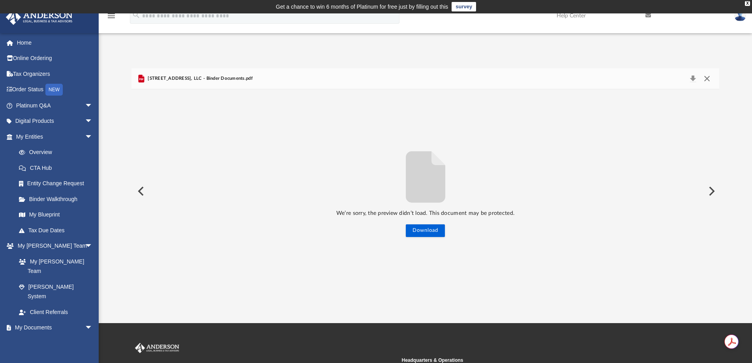
click at [705, 79] on button "Close" at bounding box center [707, 78] width 14 height 11
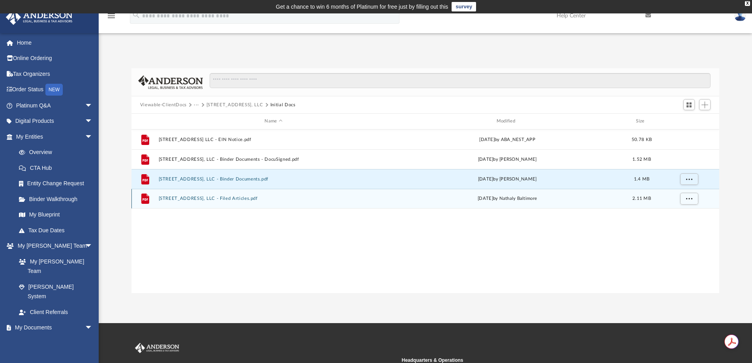
click at [240, 199] on button "[STREET_ADDRESS], LLC - Filed Articles.pdf" at bounding box center [273, 198] width 230 height 5
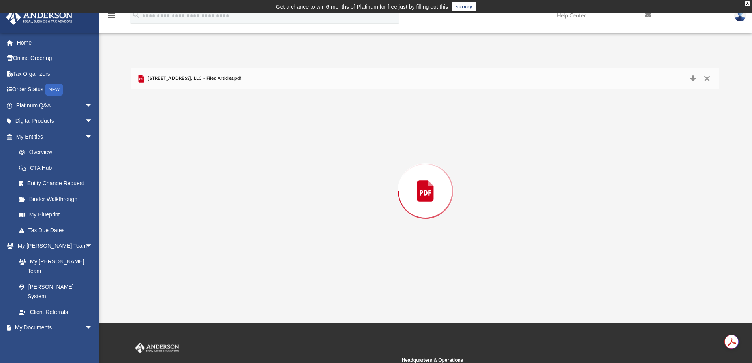
scroll to position [533, 0]
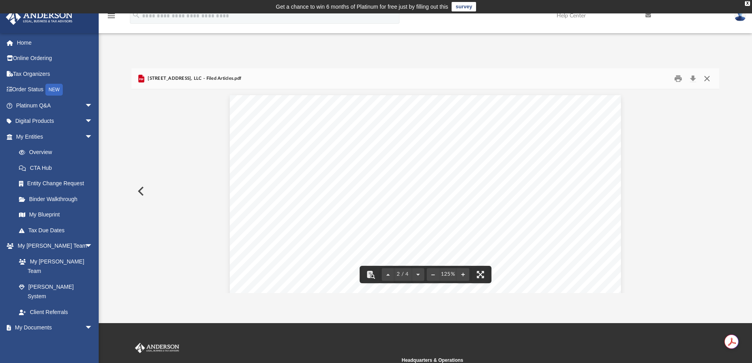
click at [708, 75] on button "Close" at bounding box center [707, 79] width 14 height 12
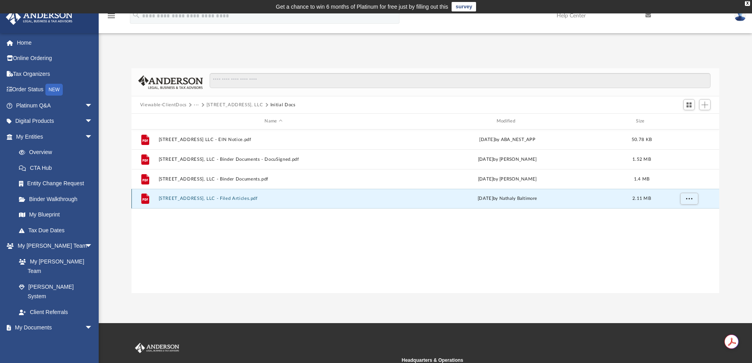
click at [224, 195] on div "File [STREET_ADDRESS], LLC - Filed Articles.pdf [DATE] by Nathaly [GEOGRAPHIC_D…" at bounding box center [425, 199] width 588 height 20
click at [222, 199] on button "[STREET_ADDRESS], LLC - Filed Articles.pdf" at bounding box center [273, 198] width 230 height 5
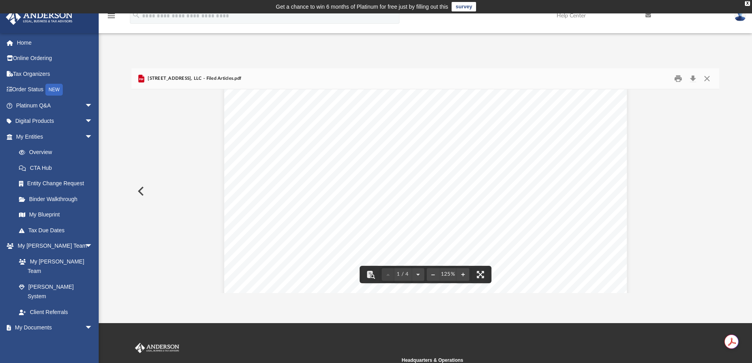
scroll to position [0, 0]
click at [706, 76] on button "Close" at bounding box center [707, 79] width 14 height 12
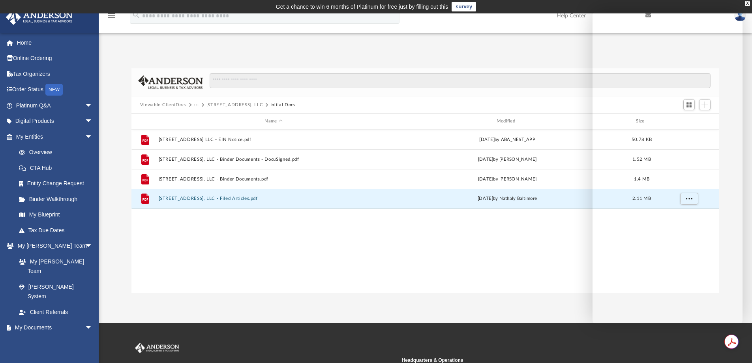
click at [482, 238] on div "File 3918 Memphis Ave OH LLC - EIN Notice.pdf Mon Aug 4 2025 by ABA_NEST_APP 50…" at bounding box center [425, 210] width 588 height 163
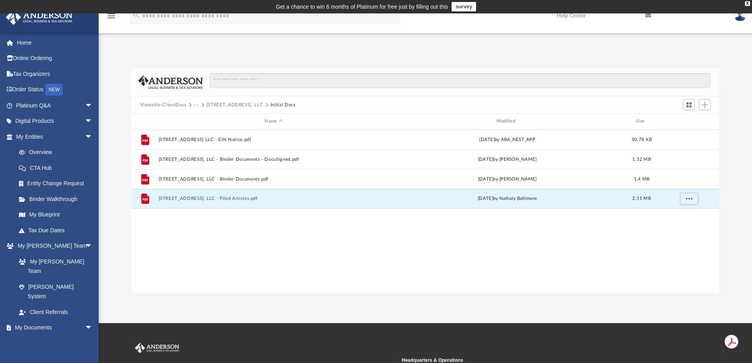
click at [503, 243] on div "File 3918 Memphis Ave OH LLC - EIN Notice.pdf Mon Aug 4 2025 by ABA_NEST_APP 50…" at bounding box center [425, 210] width 588 height 163
click at [173, 219] on div "File 3918 Memphis Ave OH LLC - EIN Notice.pdf Mon Aug 4 2025 by ABA_NEST_APP 50…" at bounding box center [425, 210] width 588 height 163
click at [191, 229] on div "File 3918 Memphis Ave OH LLC - EIN Notice.pdf Mon Aug 4 2025 by ABA_NEST_APP 50…" at bounding box center [425, 210] width 588 height 163
click at [217, 262] on div "File 3918 Memphis Ave OH LLC - EIN Notice.pdf Mon Aug 4 2025 by ABA_NEST_APP 50…" at bounding box center [425, 210] width 588 height 163
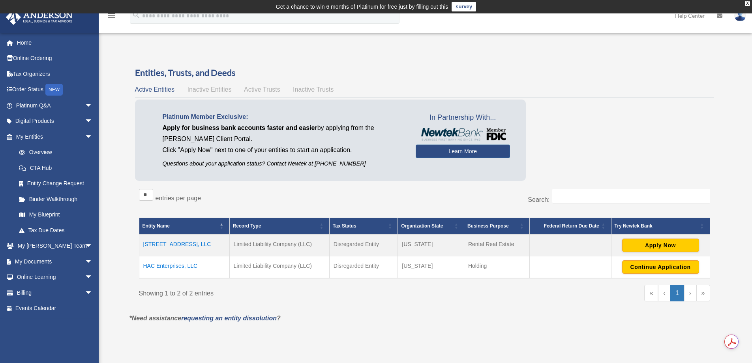
click at [189, 267] on td "HAC Enterprises, LLC" at bounding box center [184, 267] width 90 height 22
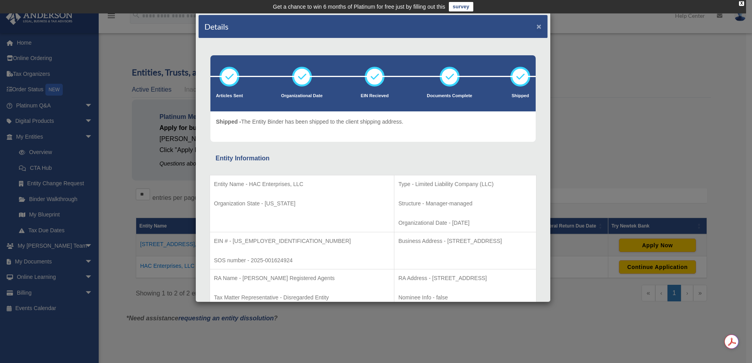
click at [536, 26] on button "×" at bounding box center [538, 26] width 5 height 8
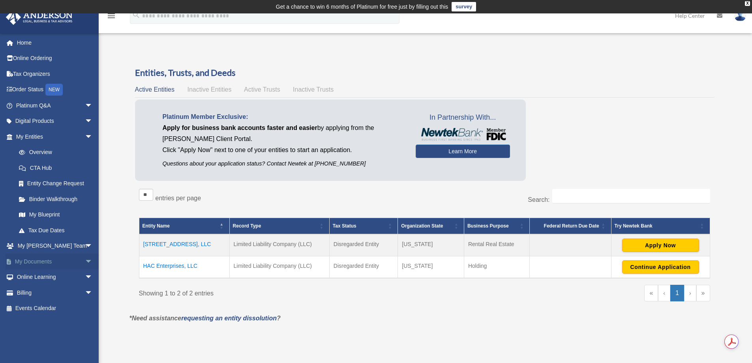
click at [85, 260] on span "arrow_drop_down" at bounding box center [93, 261] width 16 height 16
click at [85, 260] on span "arrow_drop_up" at bounding box center [93, 261] width 16 height 16
click at [49, 259] on link "My Documents arrow_drop_down" at bounding box center [55, 261] width 99 height 16
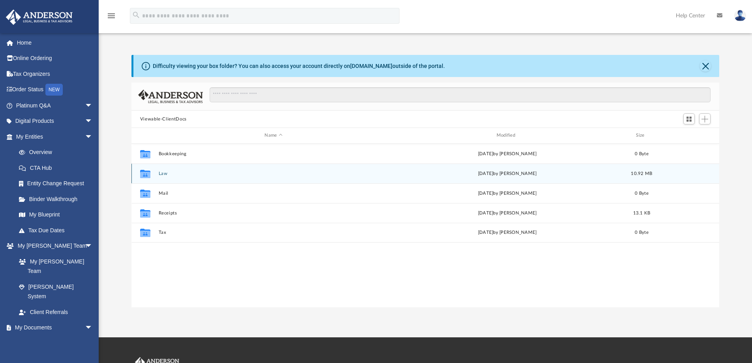
scroll to position [174, 582]
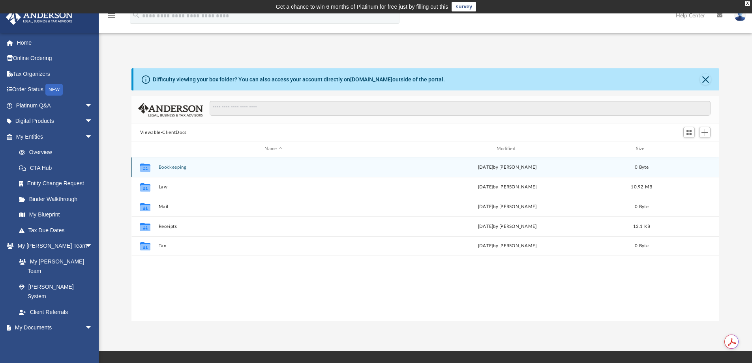
click at [164, 169] on button "Bookkeeping" at bounding box center [273, 167] width 230 height 5
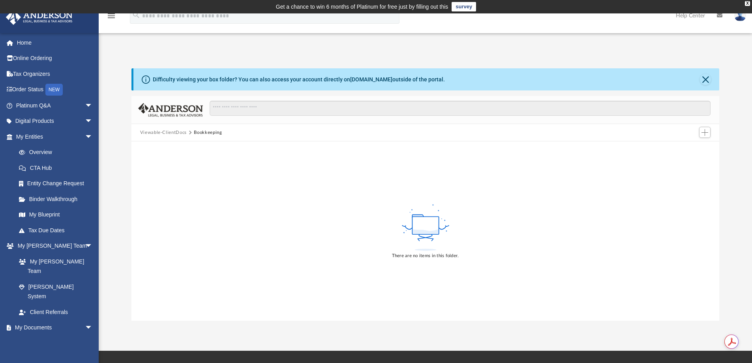
click at [168, 131] on button "Viewable-ClientDocs" at bounding box center [163, 132] width 47 height 7
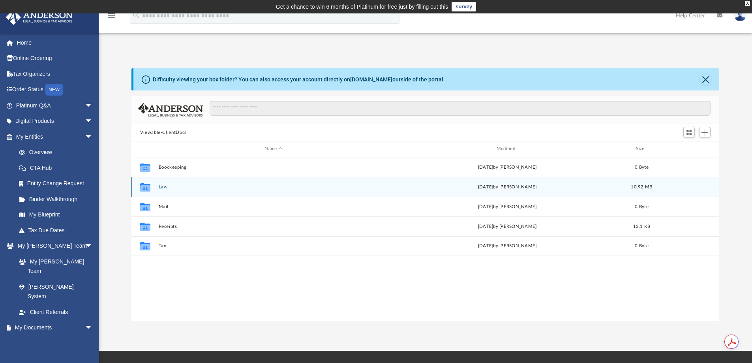
click at [158, 187] on button "Law" at bounding box center [273, 186] width 230 height 5
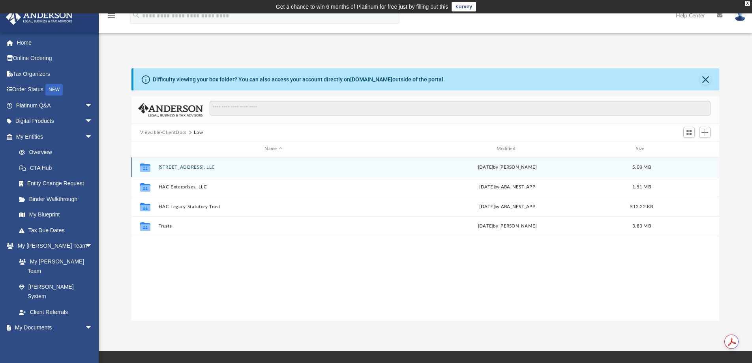
click at [197, 168] on button "[STREET_ADDRESS], LLC" at bounding box center [273, 167] width 230 height 5
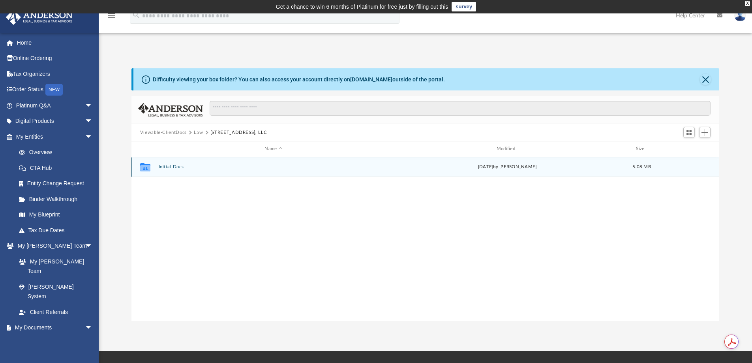
click at [179, 166] on button "Initial Docs" at bounding box center [273, 166] width 230 height 5
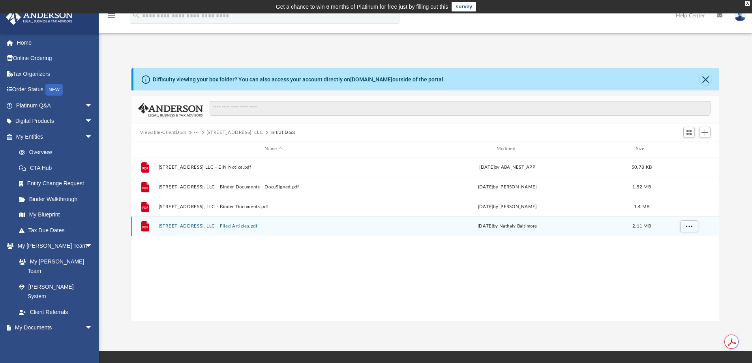
click at [227, 227] on button "[STREET_ADDRESS], LLC - Filed Articles.pdf" at bounding box center [273, 225] width 230 height 5
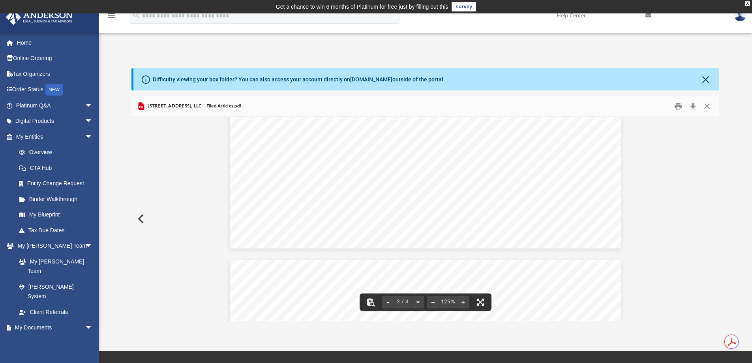
scroll to position [882, 0]
click at [708, 102] on button "Close" at bounding box center [707, 106] width 14 height 12
